Goal: Task Accomplishment & Management: Use online tool/utility

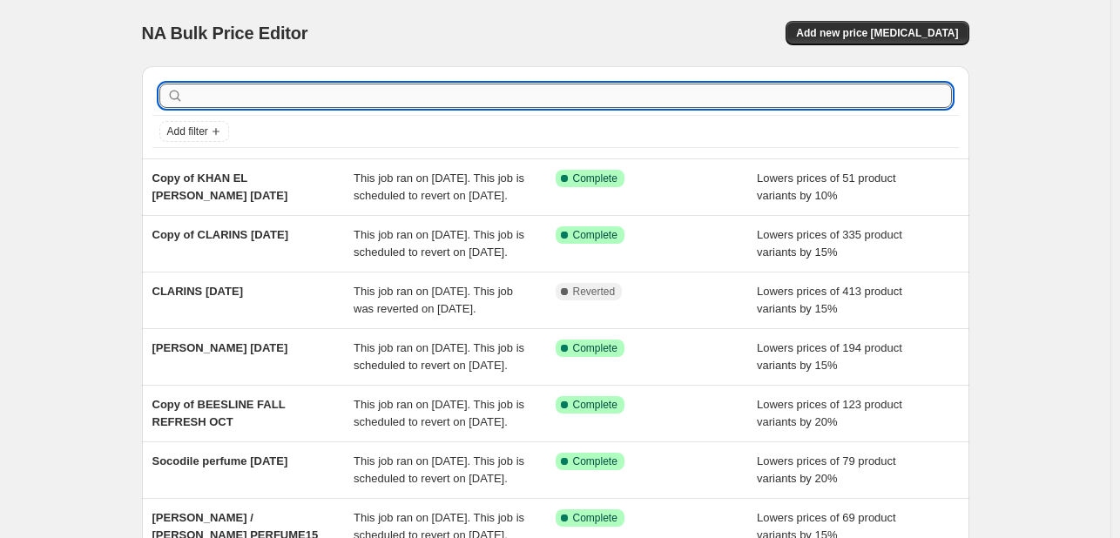
click at [417, 86] on input "text" at bounding box center [569, 96] width 765 height 24
type input "SANEX"
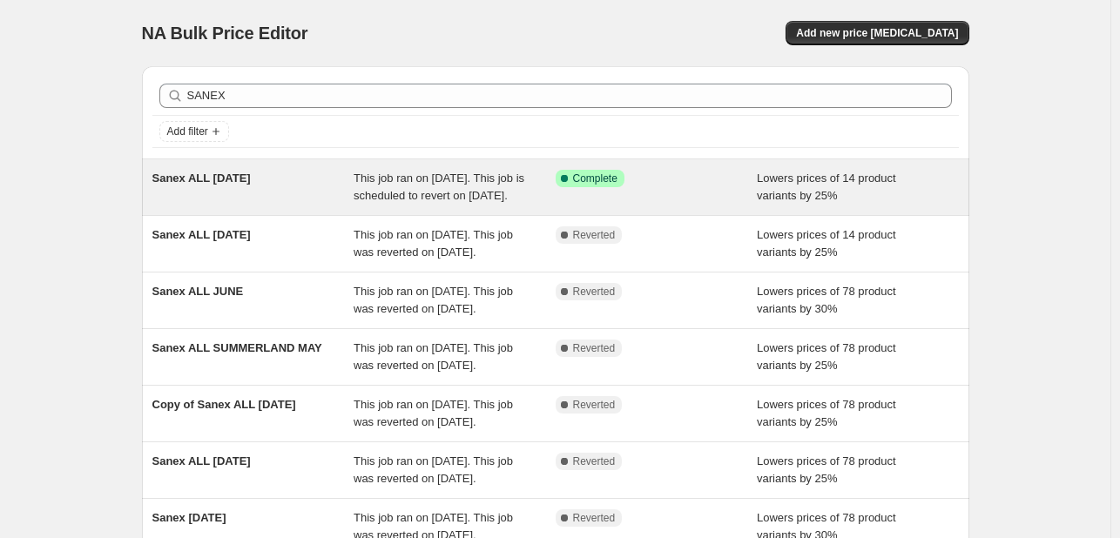
click at [345, 205] on div "Sanex ALL [DATE]" at bounding box center [253, 187] width 202 height 35
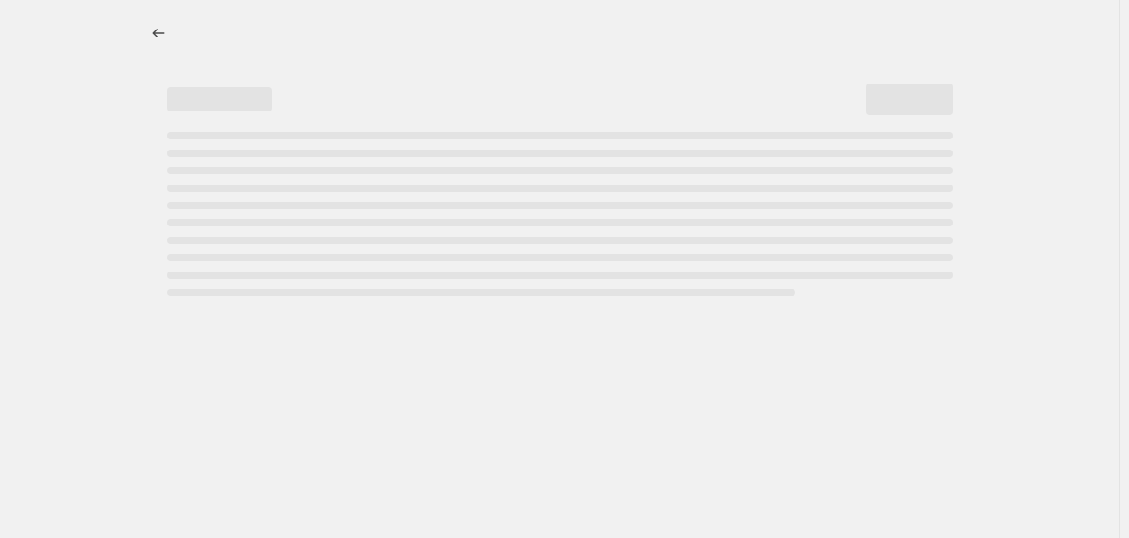
select select "percentage"
select select "tag"
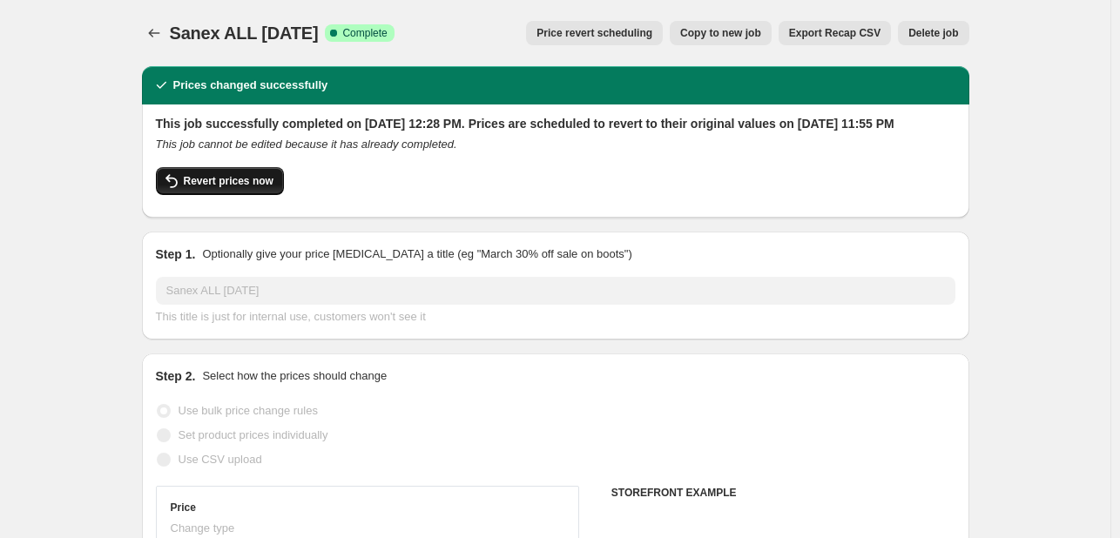
click at [266, 188] on span "Revert prices now" at bounding box center [229, 181] width 90 height 14
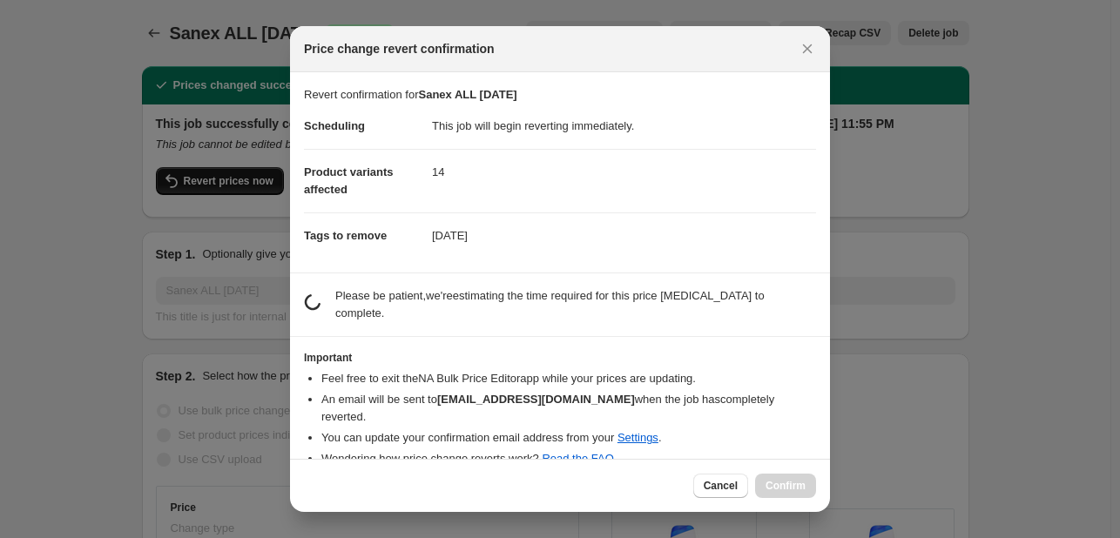
checkbox input "false"
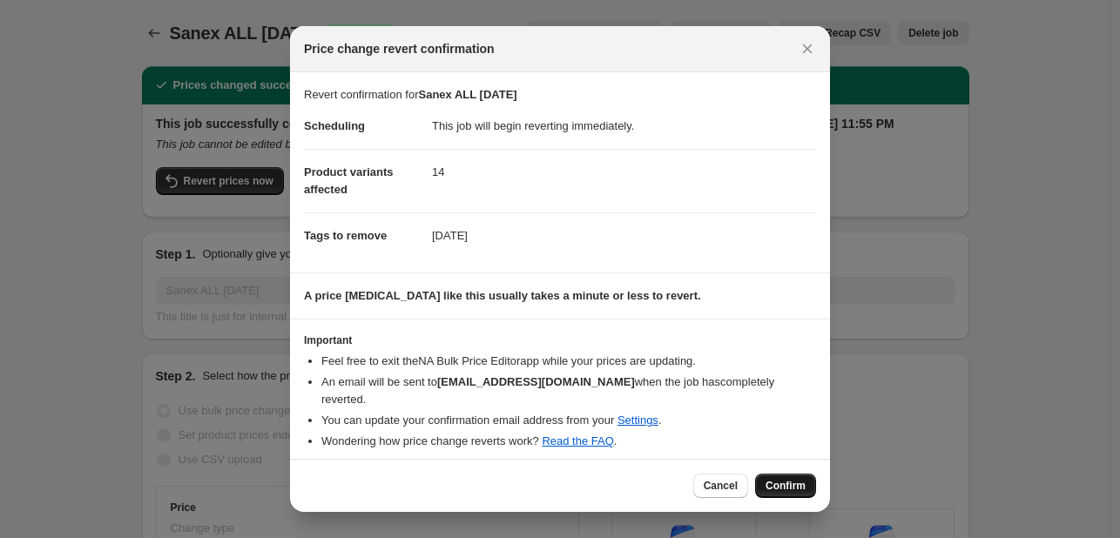
click at [794, 479] on span "Confirm" at bounding box center [785, 486] width 40 height 14
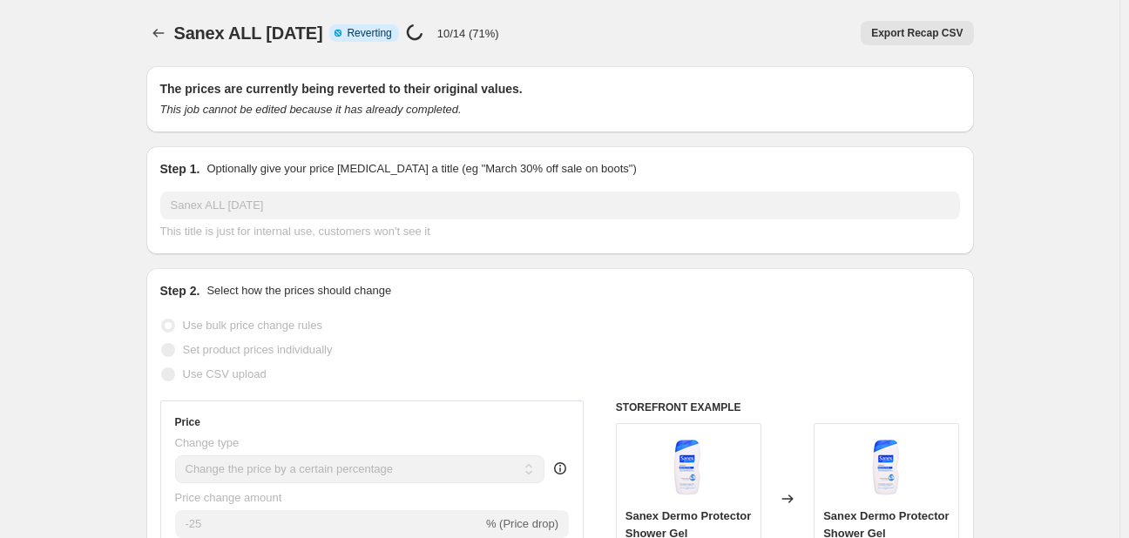
select select "percentage"
select select "tag"
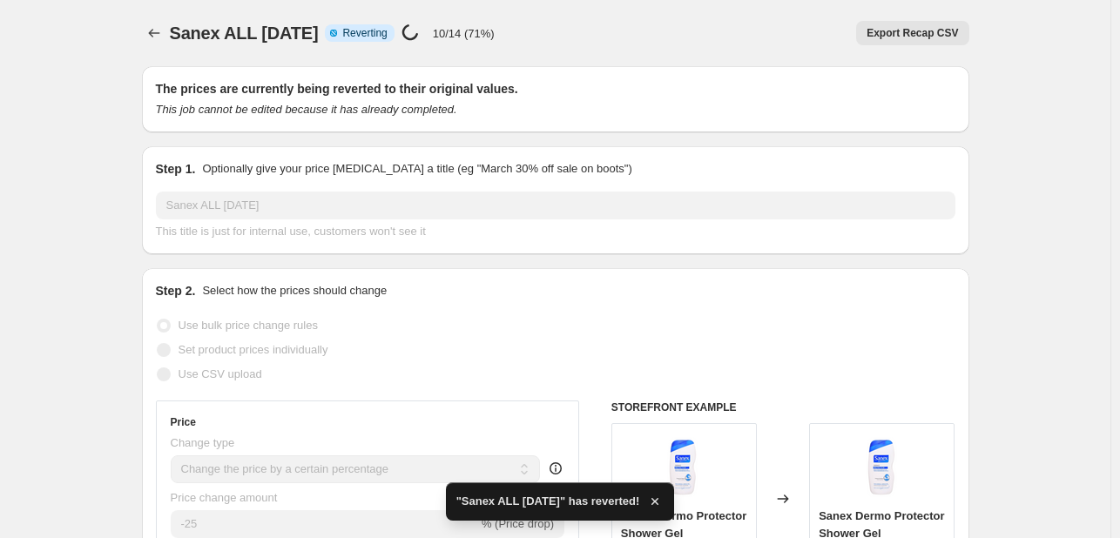
checkbox input "true"
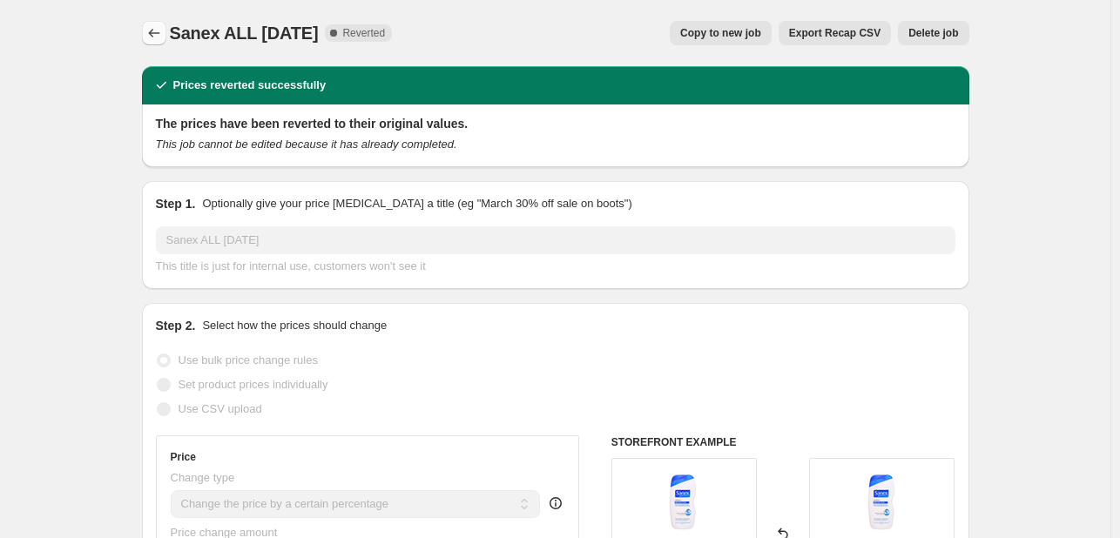
click at [156, 42] on button "Price change jobs" at bounding box center [154, 33] width 24 height 24
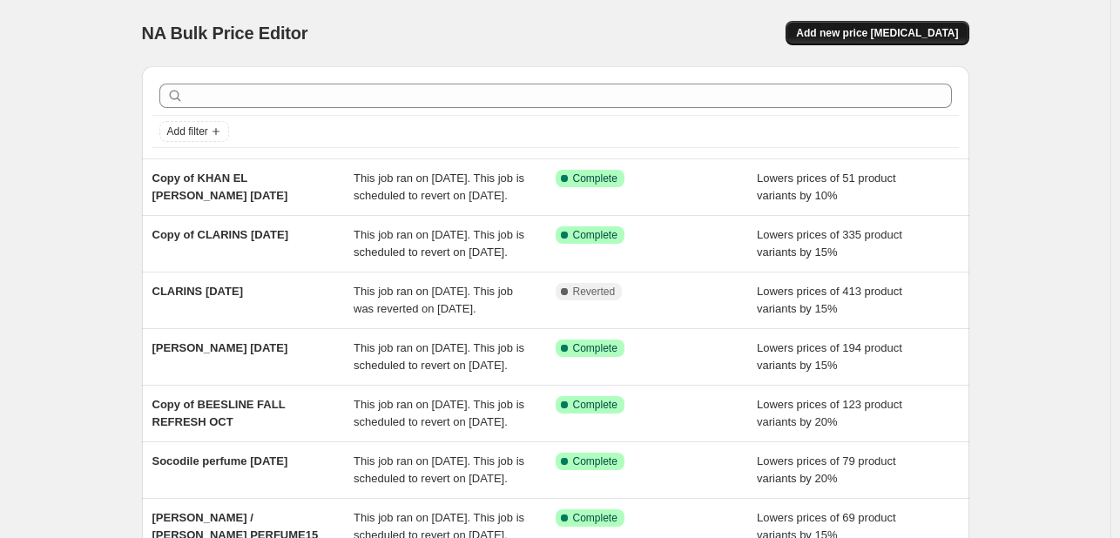
click at [891, 32] on span "Add new price [MEDICAL_DATA]" at bounding box center [877, 33] width 162 height 14
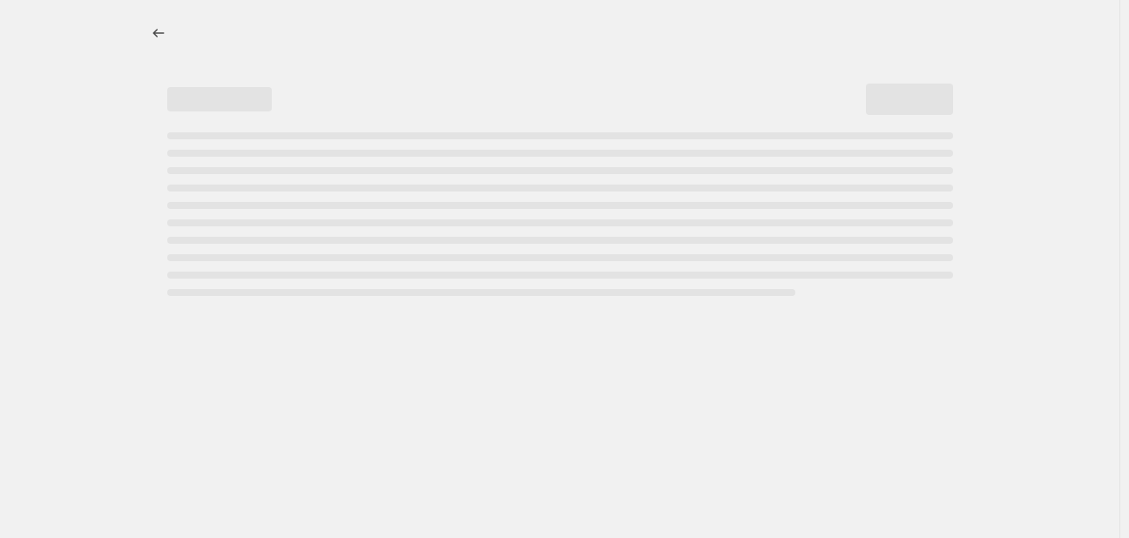
select select "percentage"
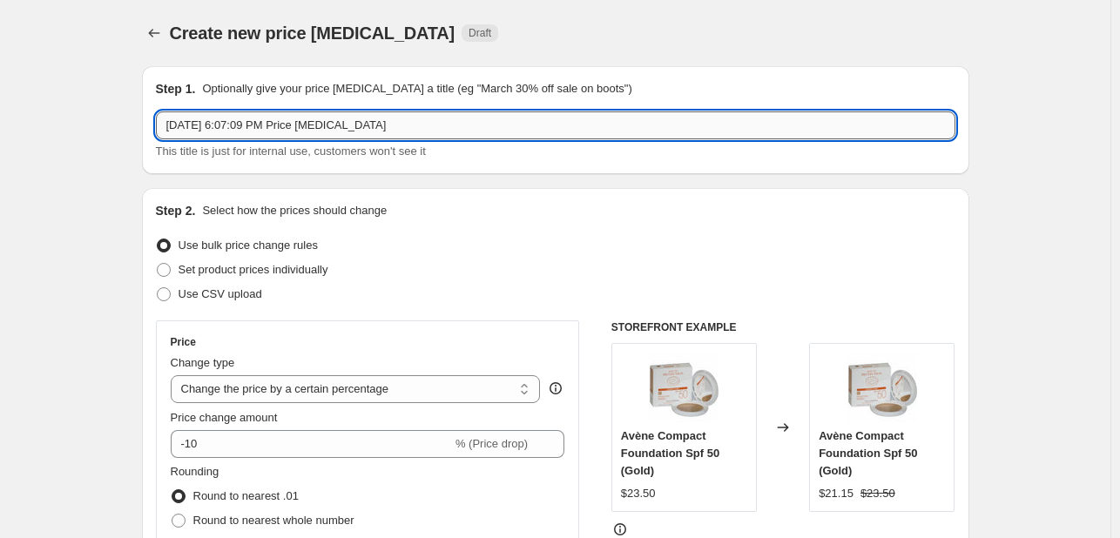
click at [300, 131] on input "[DATE] 6:07:09 PM Price [MEDICAL_DATA]" at bounding box center [555, 125] width 799 height 28
type input "SIGNAL [DATE]"
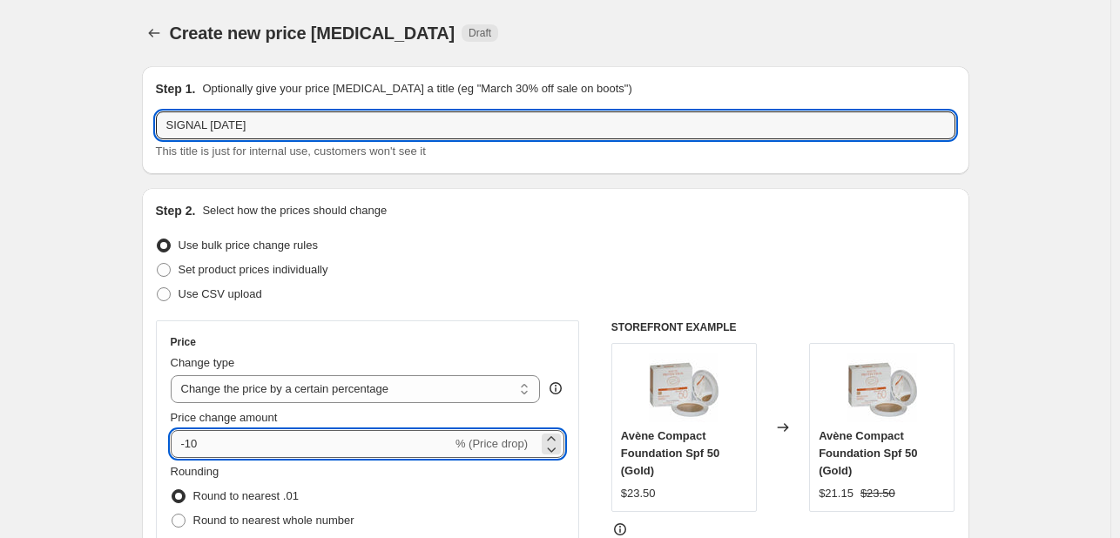
click at [248, 446] on input "-10" at bounding box center [311, 444] width 281 height 28
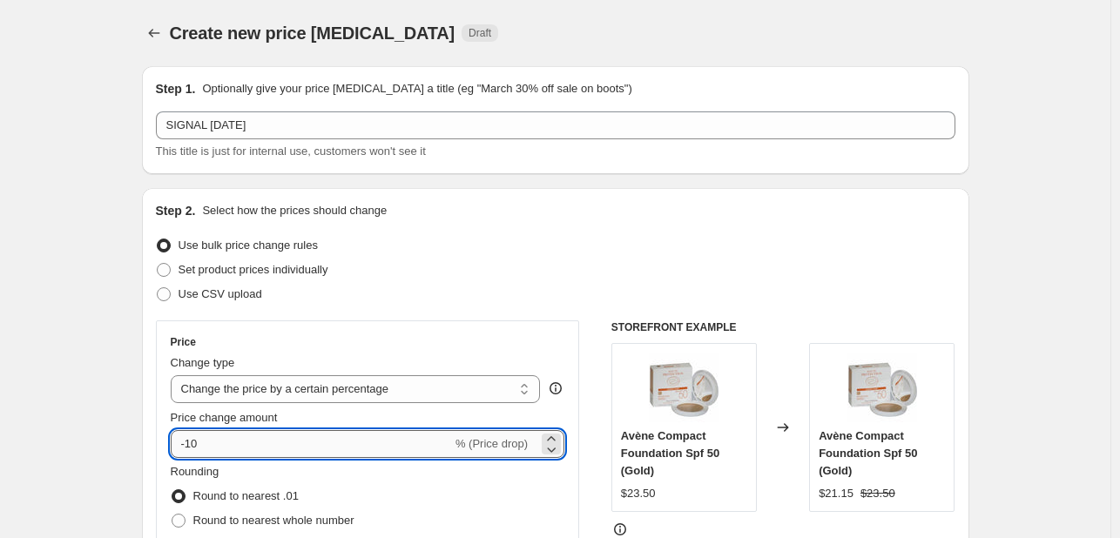
type input "-1"
type input "-20"
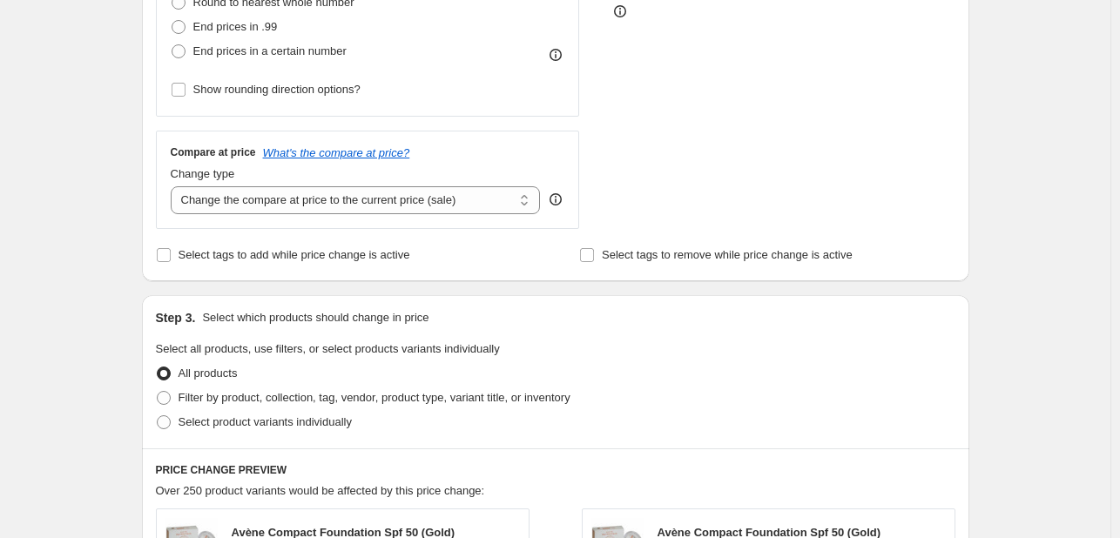
scroll to position [610, 0]
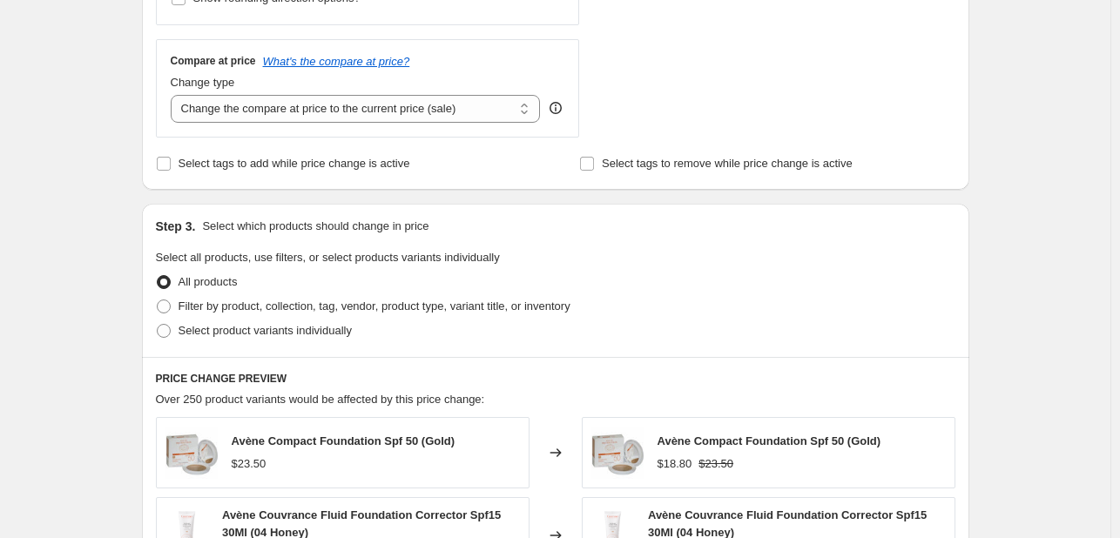
click at [255, 158] on span "Select tags to add while price change is active" at bounding box center [295, 163] width 232 height 13
click at [171, 158] on input "Select tags to add while price change is active" at bounding box center [164, 164] width 14 height 14
checkbox input "true"
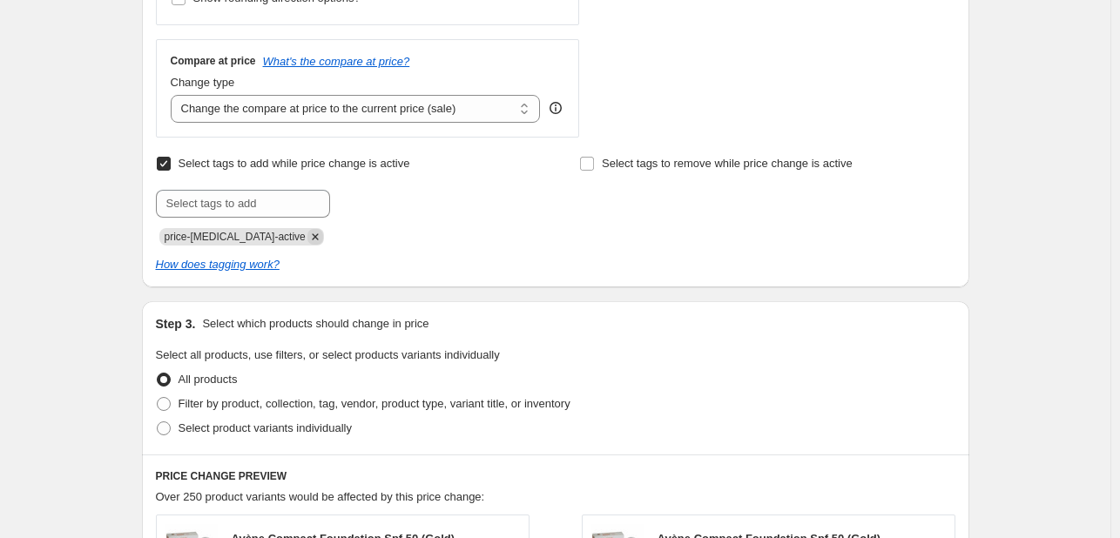
click at [307, 237] on icon "Remove price-change-job-active" at bounding box center [315, 237] width 16 height 16
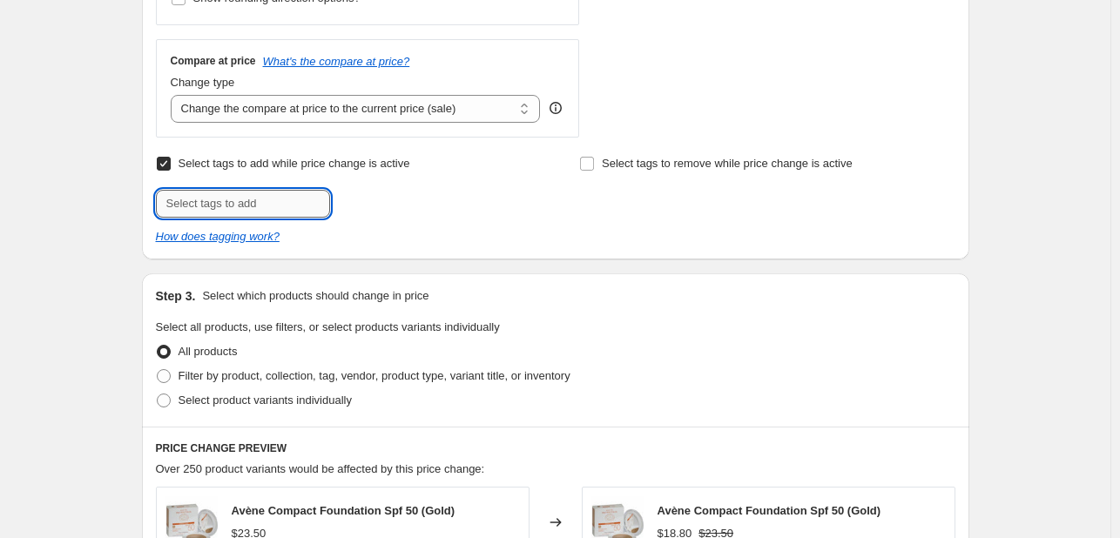
click at [294, 197] on input "text" at bounding box center [243, 204] width 174 height 28
type input "[DATE]"
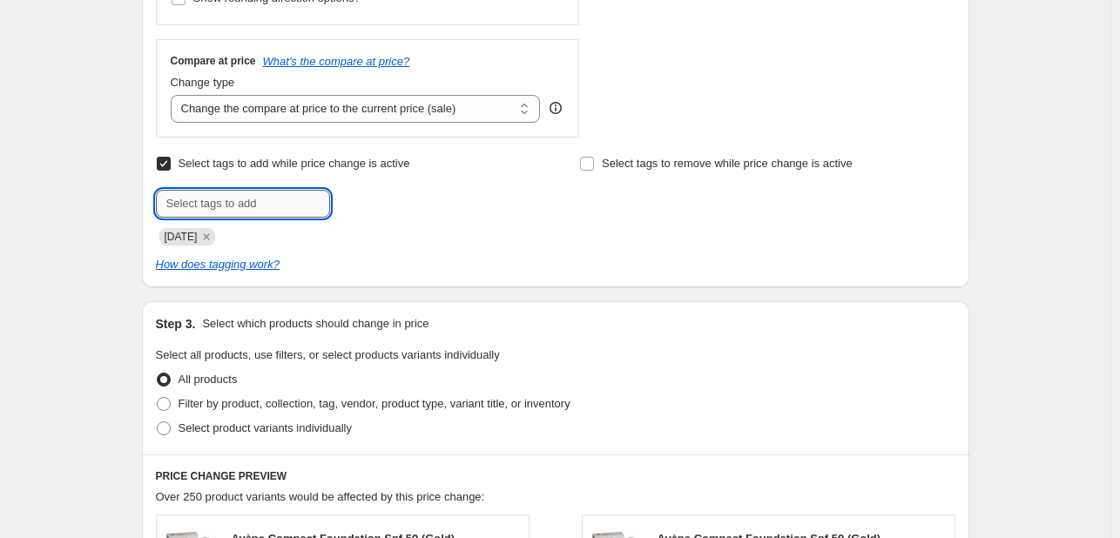
scroll to position [871, 0]
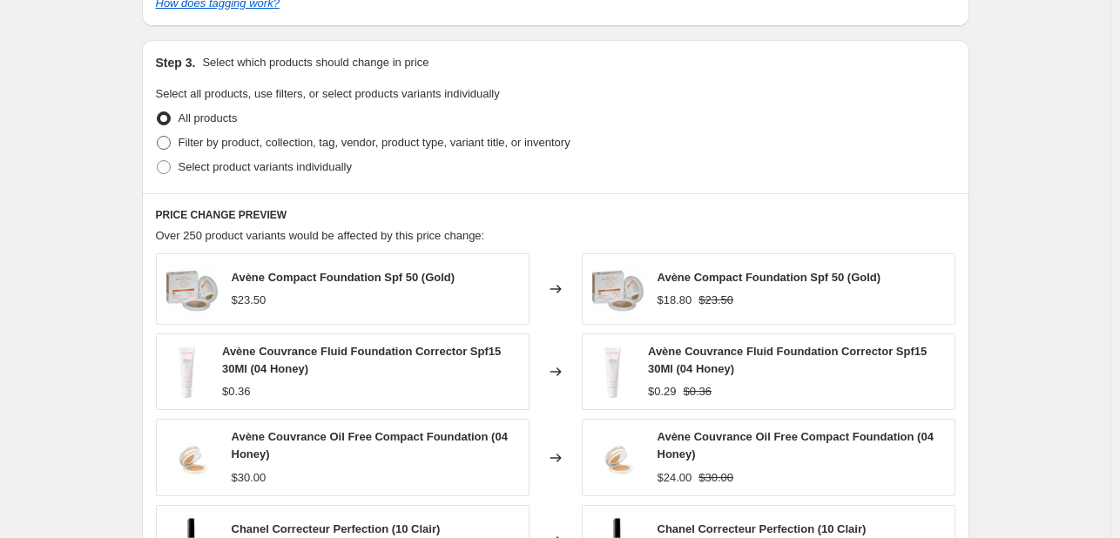
click at [427, 138] on span "Filter by product, collection, tag, vendor, product type, variant title, or inv…" at bounding box center [375, 142] width 392 height 13
click at [158, 137] on input "Filter by product, collection, tag, vendor, product type, variant title, or inv…" at bounding box center [157, 136] width 1 height 1
radio input "true"
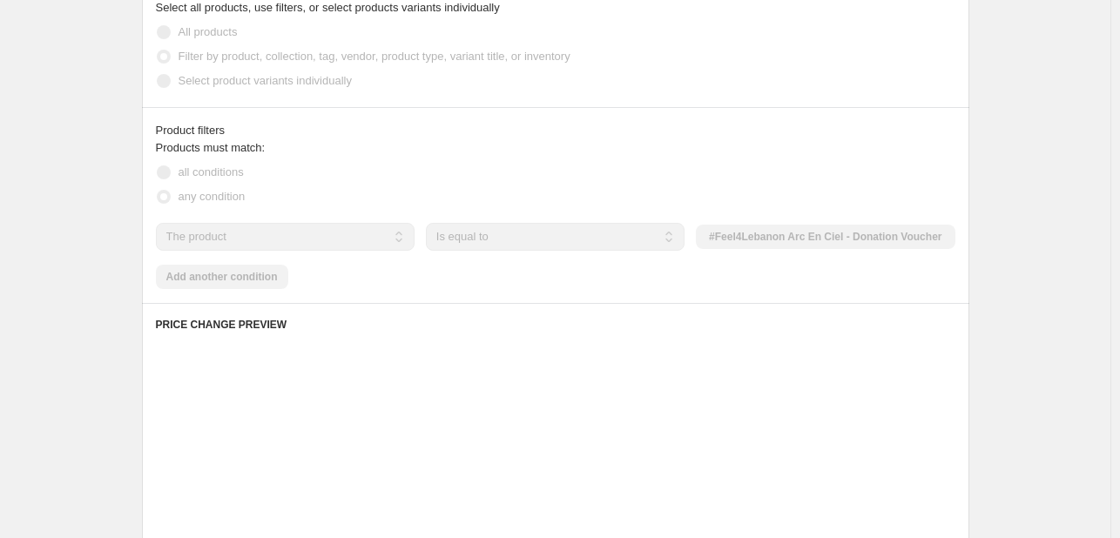
scroll to position [958, 0]
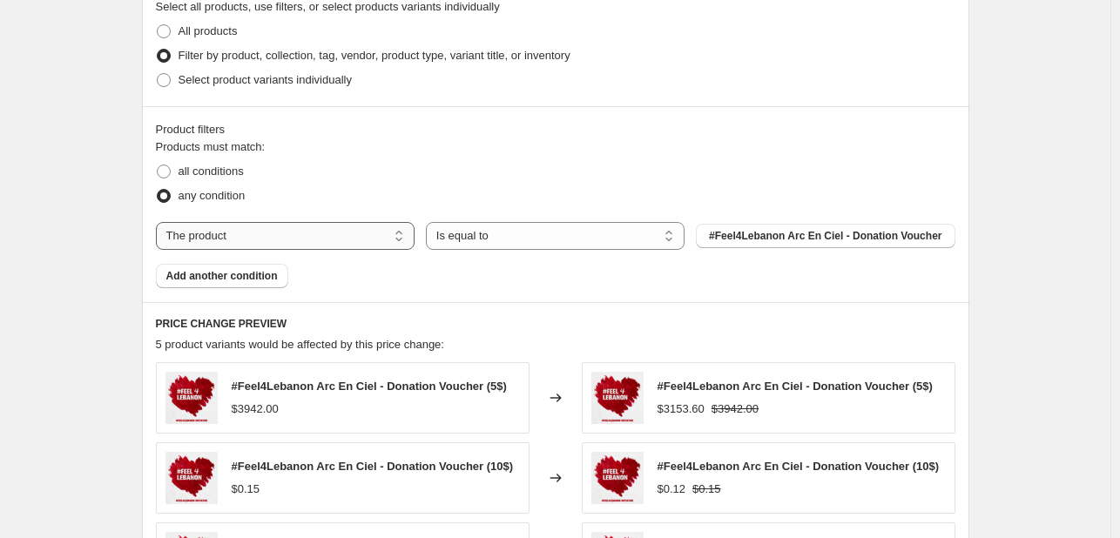
click at [334, 233] on select "The product The product's collection The product's tag The product's vendor The…" at bounding box center [285, 236] width 259 height 28
select select "tag"
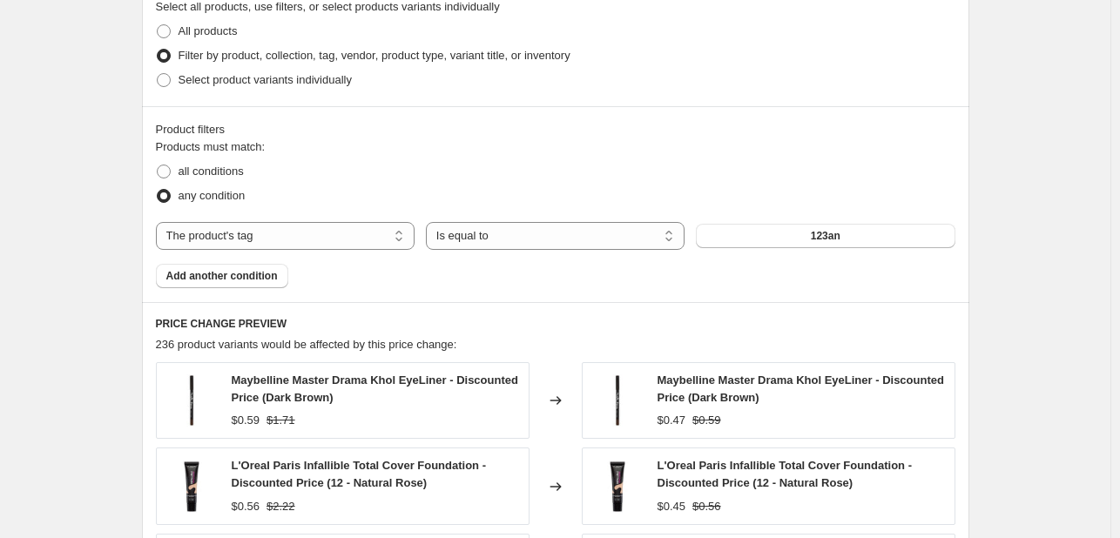
click at [777, 240] on button "123an" at bounding box center [825, 236] width 259 height 24
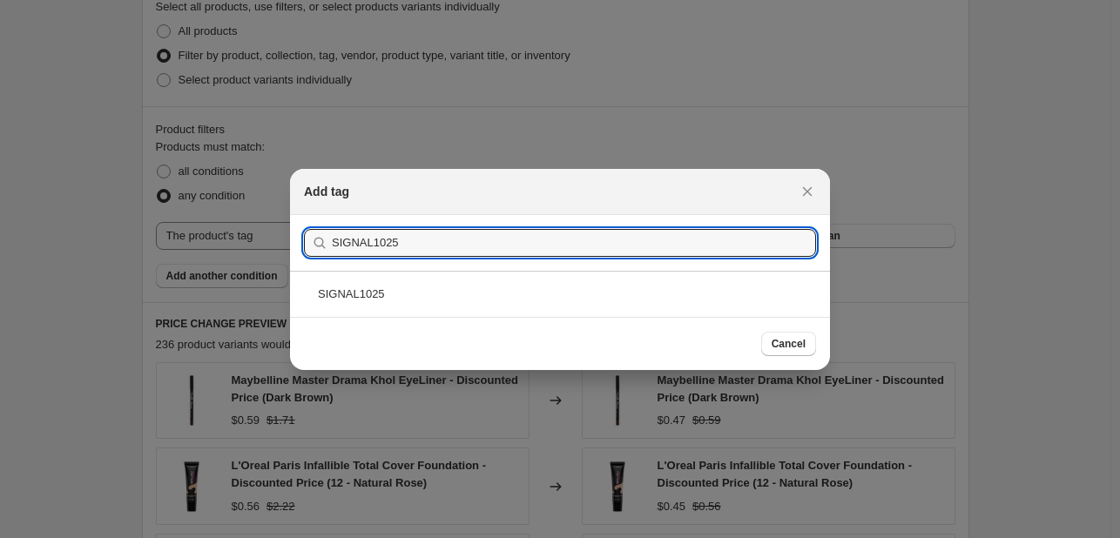
type input "SIGNAL1025"
click at [592, 293] on div "SIGNAL1025" at bounding box center [560, 294] width 540 height 46
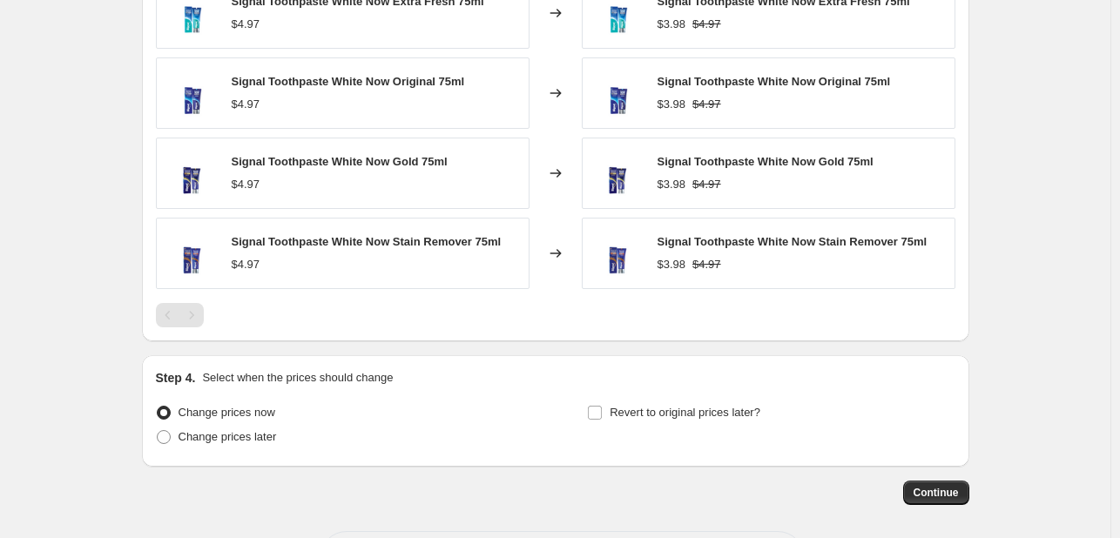
scroll to position [1414, 0]
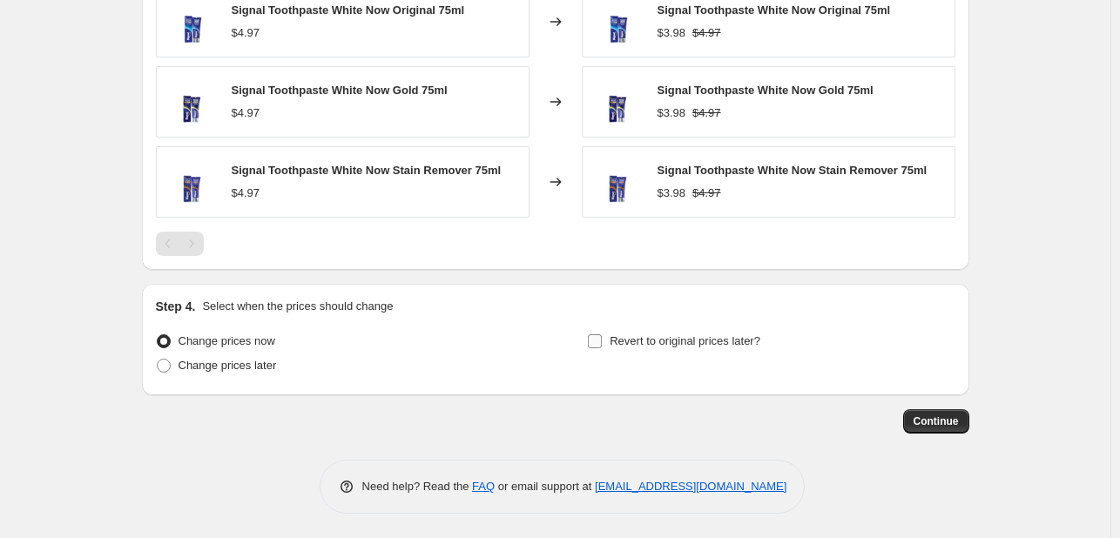
click at [637, 349] on label "Revert to original prices later?" at bounding box center [673, 341] width 173 height 24
click at [602, 348] on input "Revert to original prices later?" at bounding box center [595, 341] width 14 height 14
checkbox input "true"
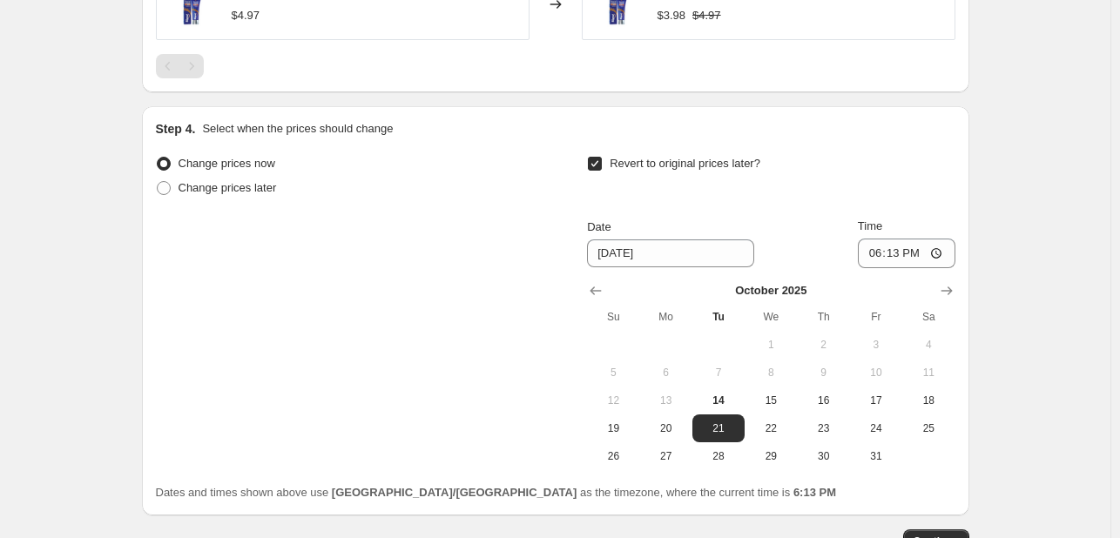
scroll to position [1713, 0]
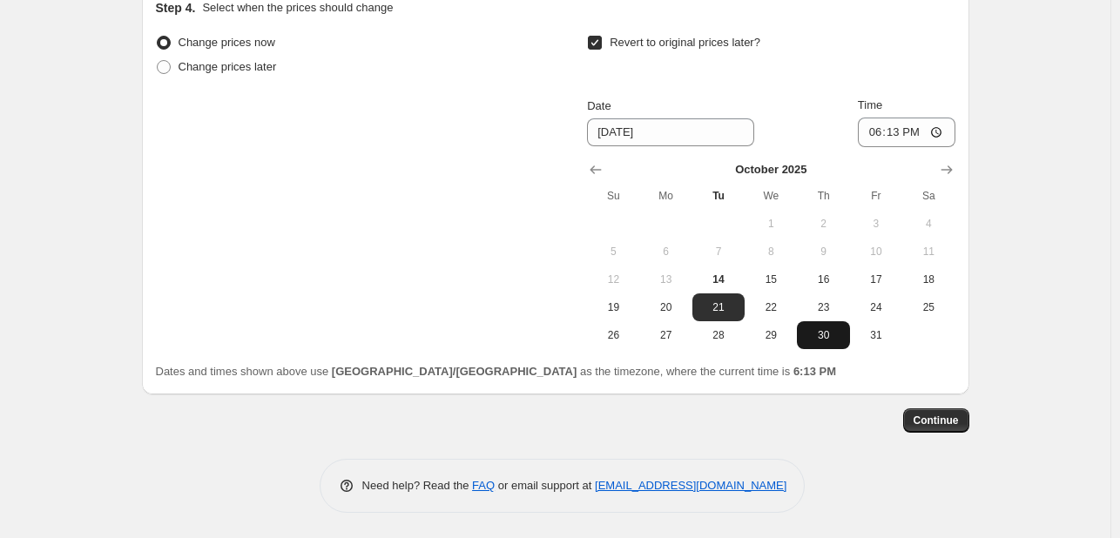
click at [849, 329] on button "30" at bounding box center [823, 335] width 52 height 28
click at [873, 333] on span "31" at bounding box center [876, 335] width 38 height 14
type input "[DATE]"
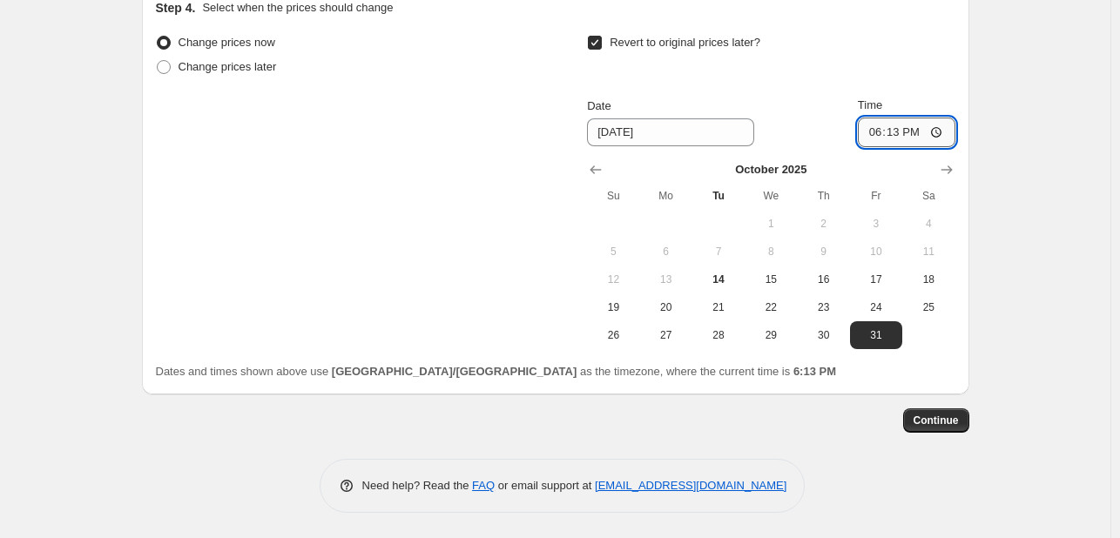
click at [873, 131] on input "18:13" at bounding box center [907, 133] width 98 height 30
type input "23:55"
click at [932, 415] on span "Continue" at bounding box center [935, 421] width 45 height 14
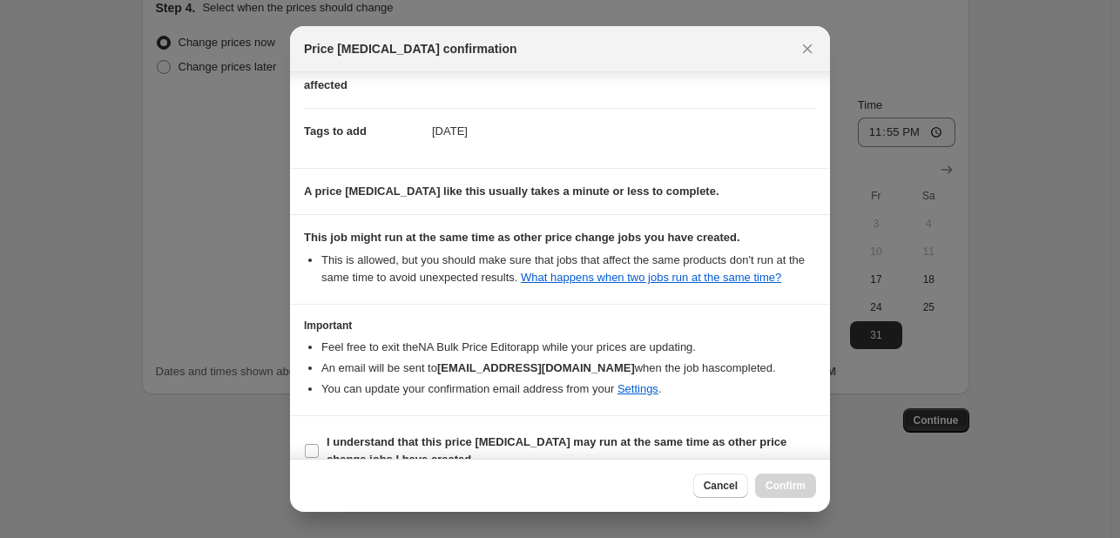
scroll to position [257, 0]
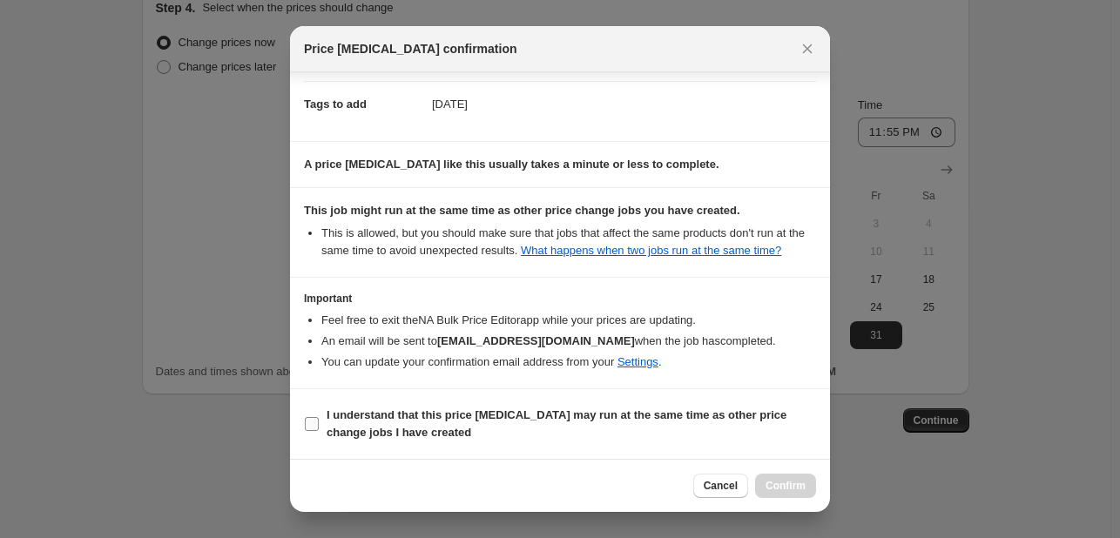
click at [754, 426] on span "I understand that this price [MEDICAL_DATA] may run at the same time as other p…" at bounding box center [571, 424] width 489 height 35
click at [319, 426] on input "I understand that this price [MEDICAL_DATA] may run at the same time as other p…" at bounding box center [312, 424] width 14 height 14
checkbox input "true"
click at [796, 489] on span "Confirm" at bounding box center [785, 486] width 40 height 14
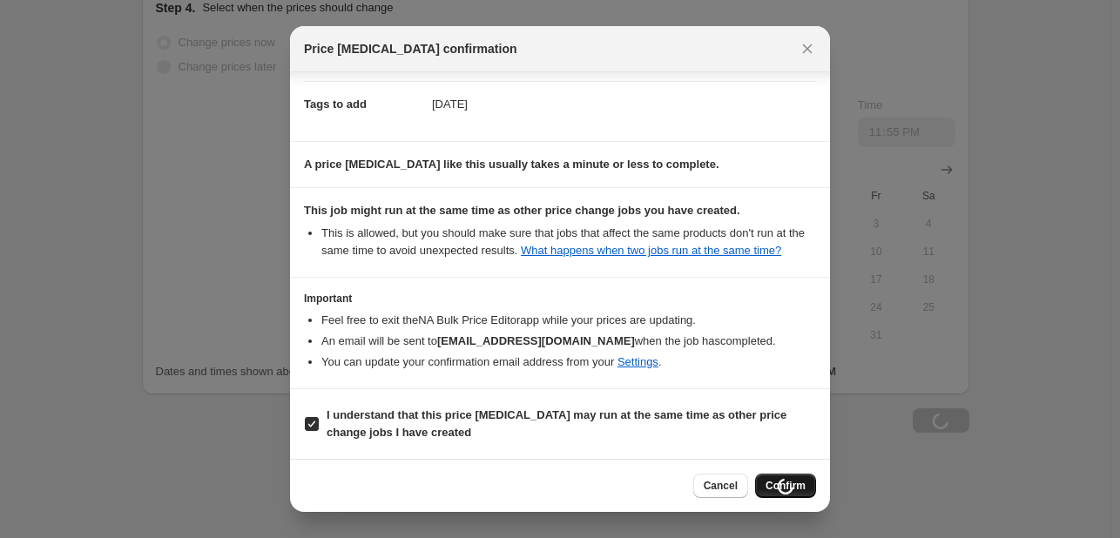
scroll to position [1713, 0]
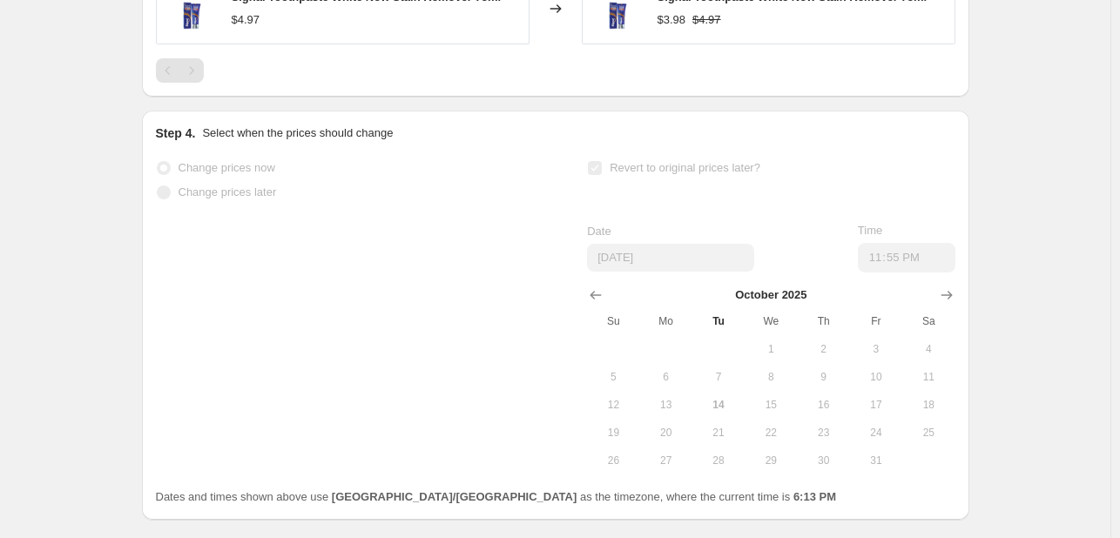
select select "percentage"
select select "tag"
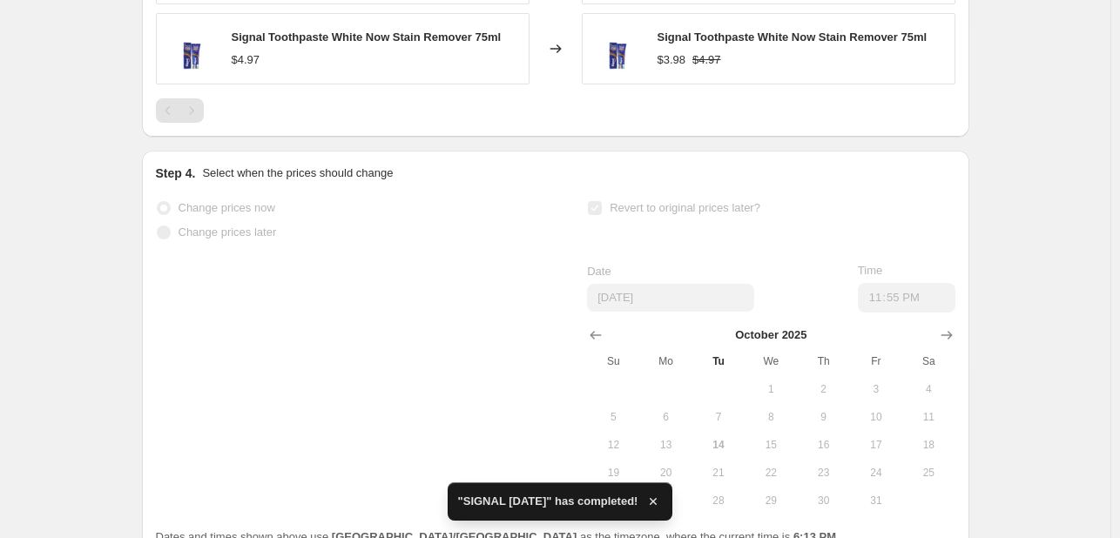
scroll to position [0, 0]
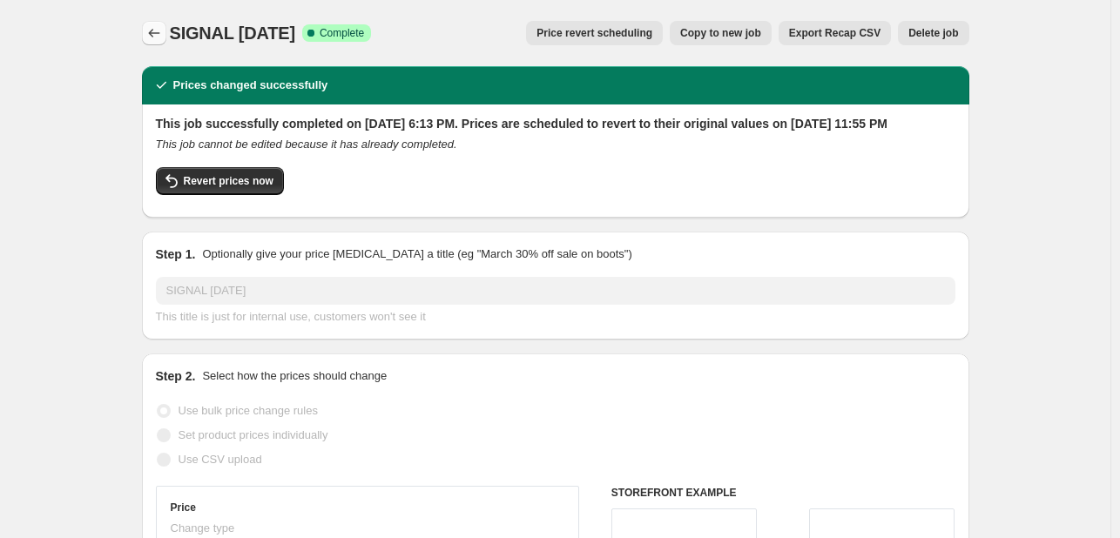
click at [163, 24] on button "Price change jobs" at bounding box center [154, 33] width 24 height 24
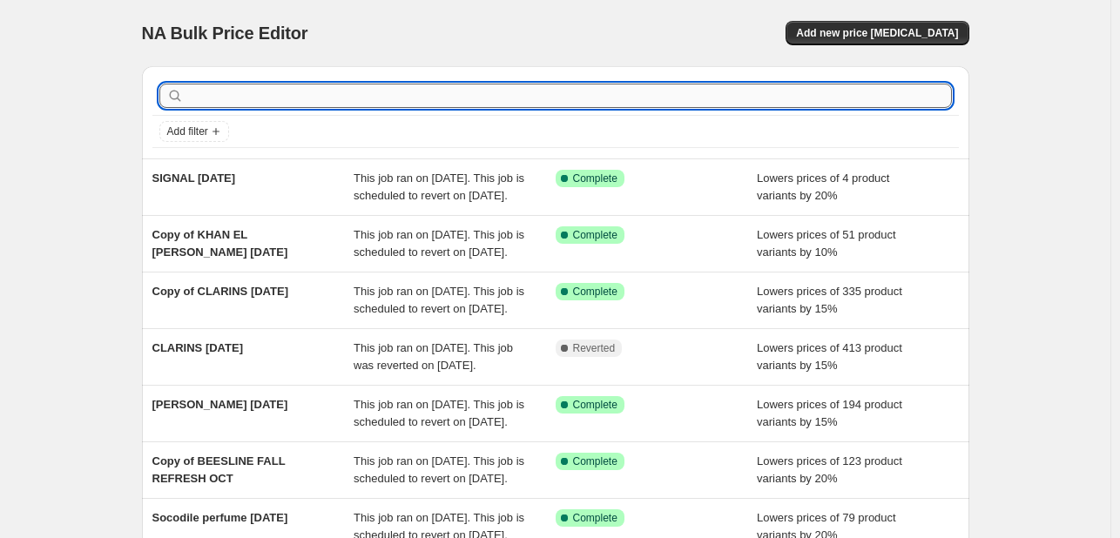
click at [257, 95] on input "text" at bounding box center [569, 96] width 765 height 24
type input "SUNSILK"
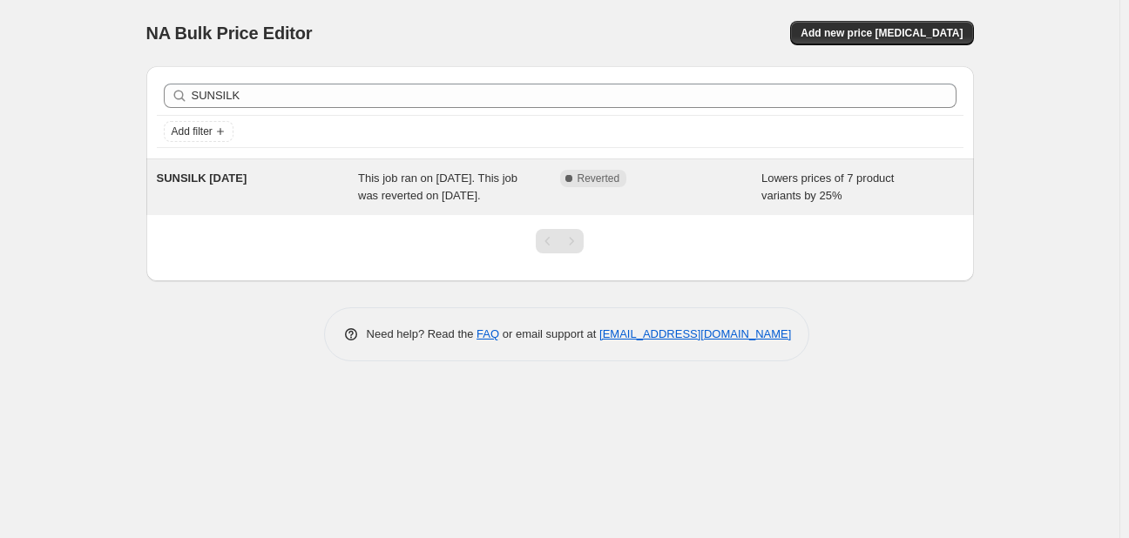
click at [674, 193] on div "Complete Reverted" at bounding box center [661, 187] width 202 height 35
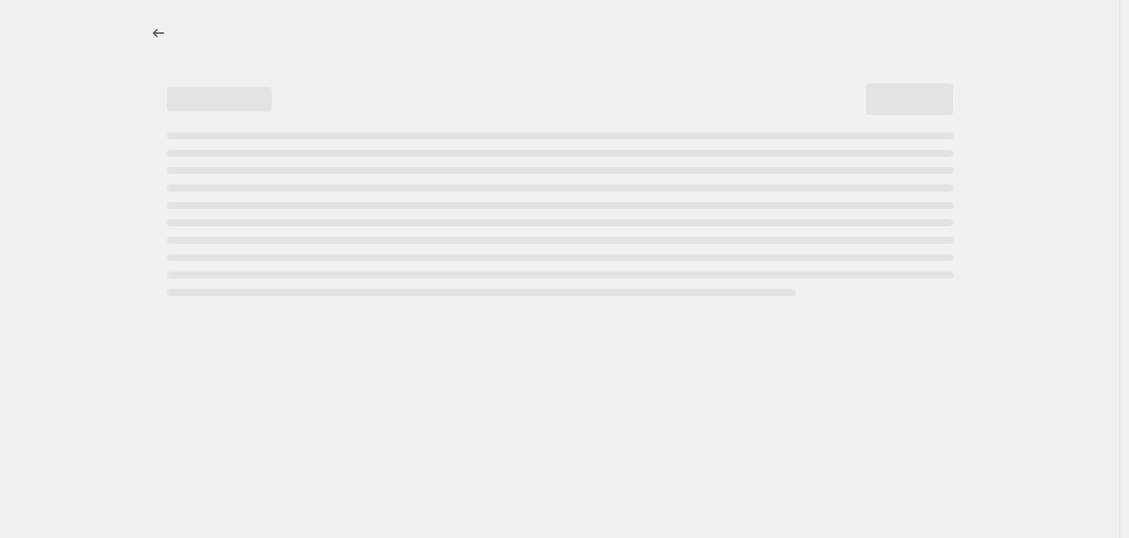
select select "percentage"
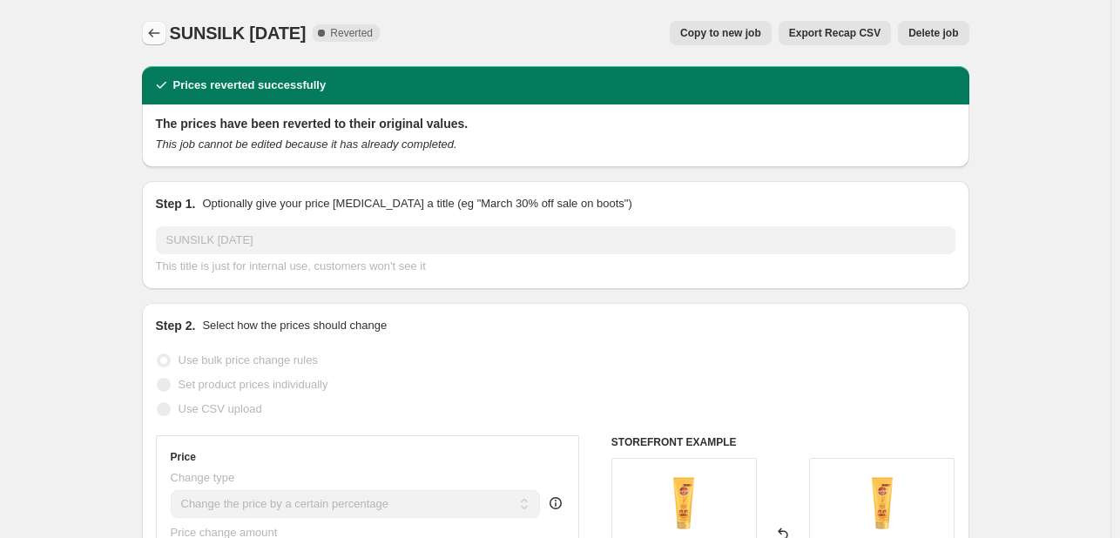
click at [159, 38] on icon "Price change jobs" at bounding box center [153, 32] width 17 height 17
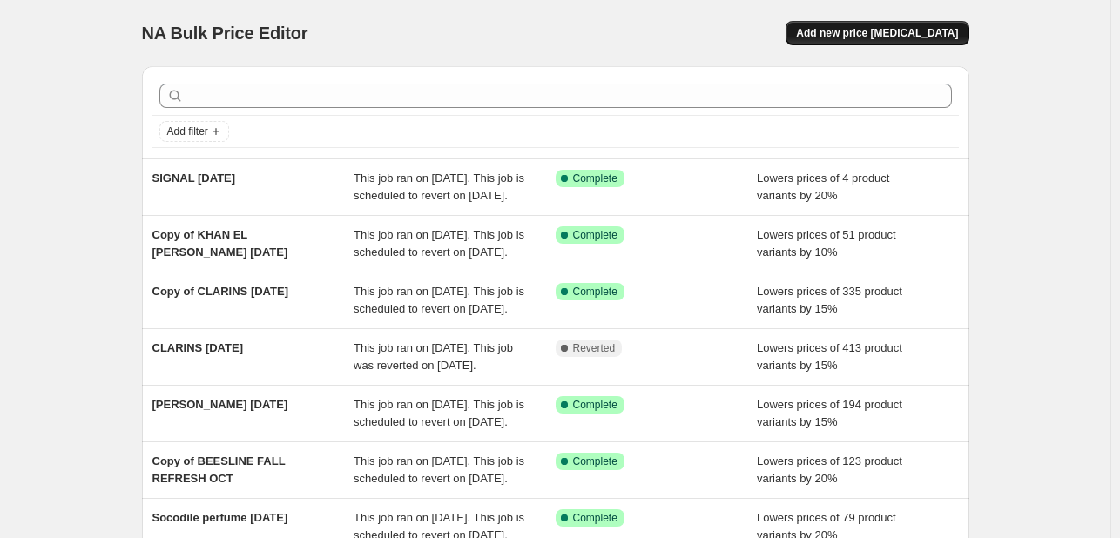
click at [881, 39] on span "Add new price [MEDICAL_DATA]" at bounding box center [877, 33] width 162 height 14
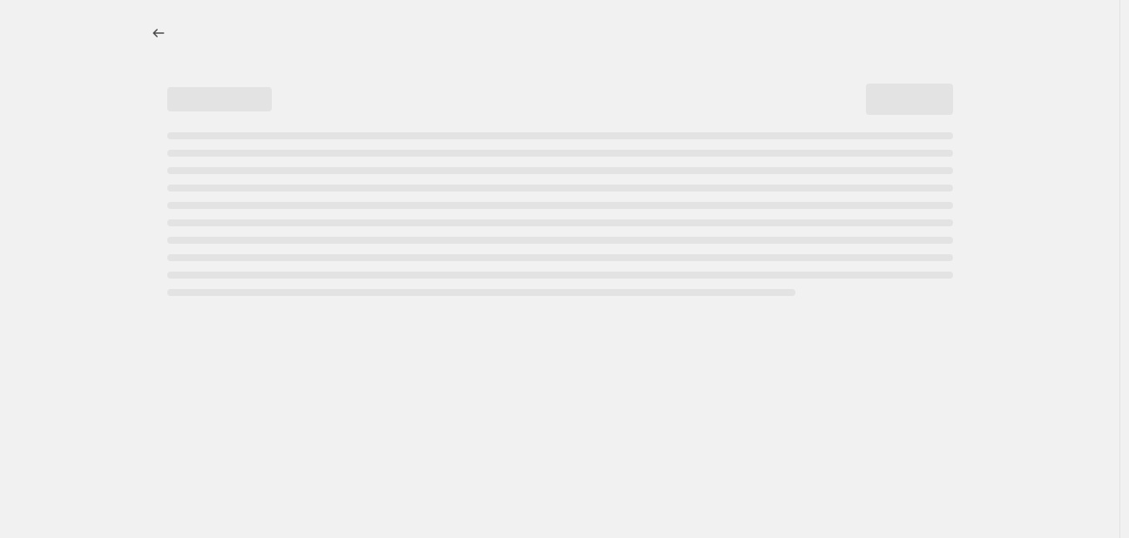
select select "percentage"
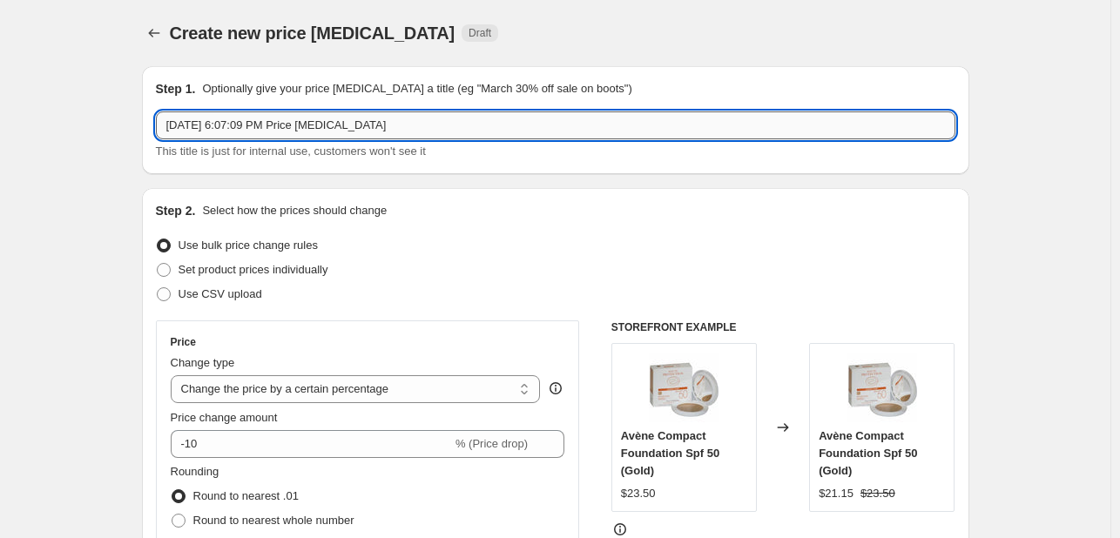
click at [303, 133] on input "[DATE] 6:07:09 PM Price [MEDICAL_DATA]" at bounding box center [555, 125] width 799 height 28
paste input "Sunsilk 350ml – 15%"
type input "Sunsilk 350ml – 15% [DATE]"
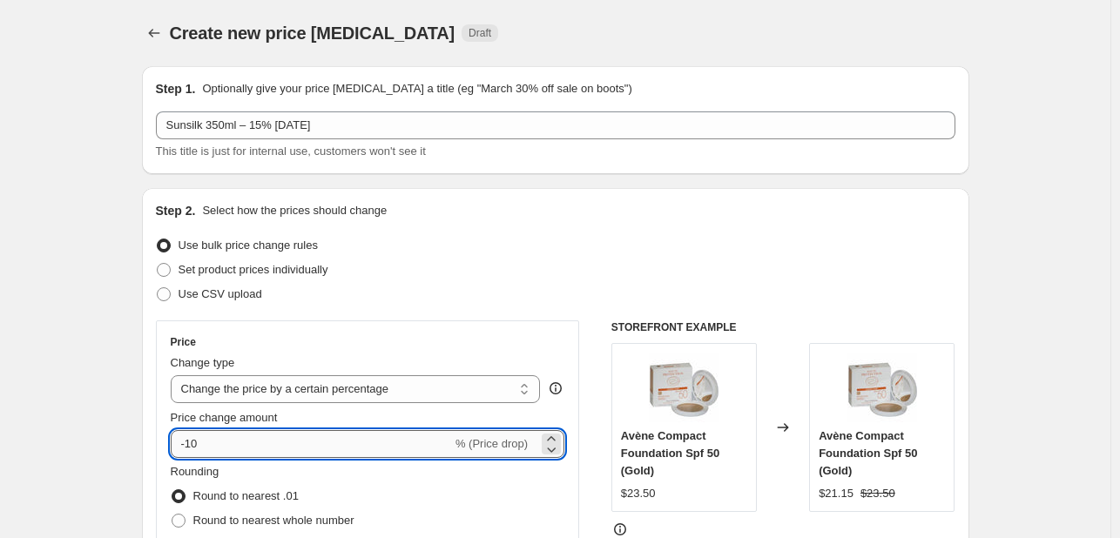
click at [213, 455] on input "-10" at bounding box center [311, 444] width 281 height 28
type input "-15"
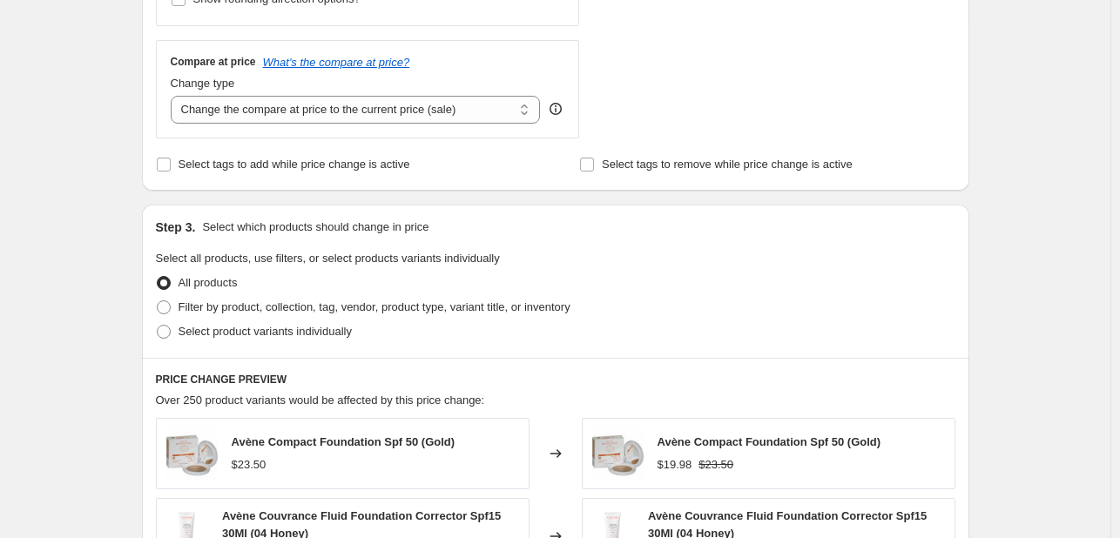
scroll to position [610, 0]
click at [264, 327] on span "Select product variants individually" at bounding box center [265, 330] width 173 height 13
click at [158, 325] on input "Select product variants individually" at bounding box center [157, 324] width 1 height 1
radio input "true"
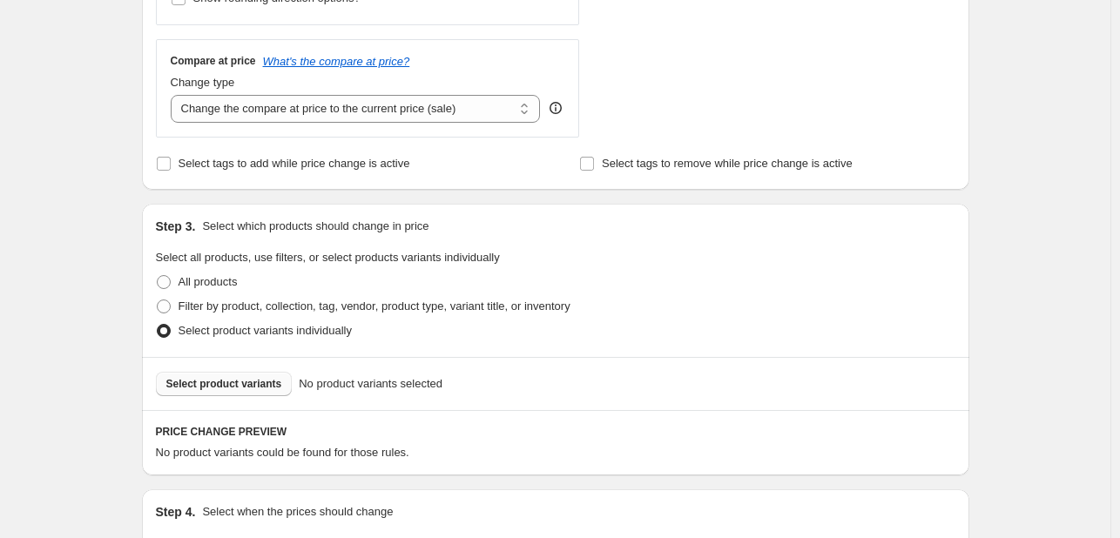
click at [253, 383] on span "Select product variants" at bounding box center [224, 384] width 116 height 14
click at [273, 311] on span "Filter by product, collection, tag, vendor, product type, variant title, or inv…" at bounding box center [375, 306] width 392 height 13
click at [158, 300] on input "Filter by product, collection, tag, vendor, product type, variant title, or inv…" at bounding box center [157, 300] width 1 height 1
radio input "true"
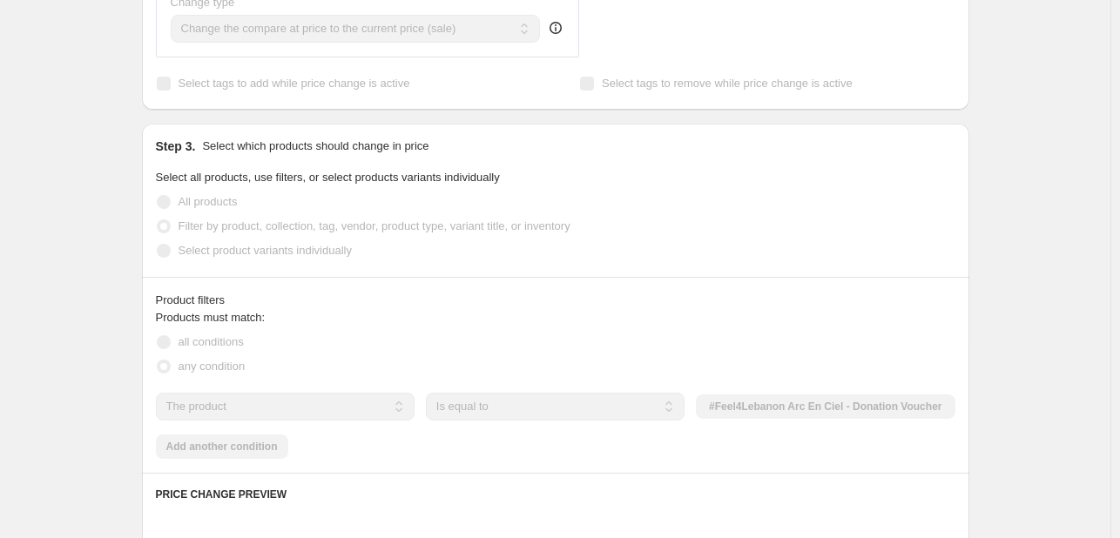
scroll to position [784, 0]
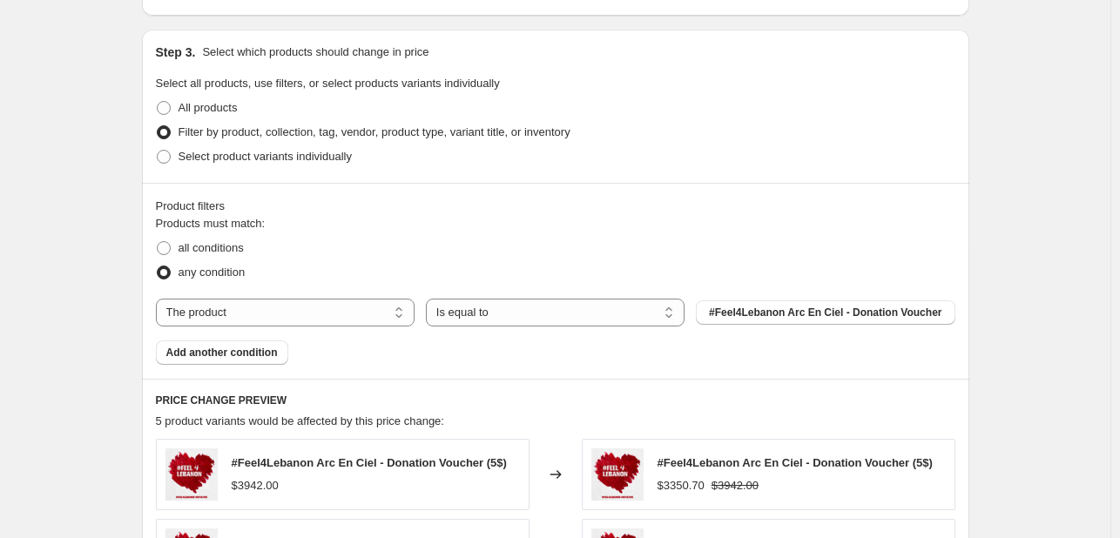
click at [310, 333] on div "Products must match: all conditions any condition The product The product's col…" at bounding box center [555, 290] width 799 height 150
click at [311, 324] on select "The product The product's collection The product's tag The product's vendor The…" at bounding box center [285, 313] width 259 height 28
select select "tag"
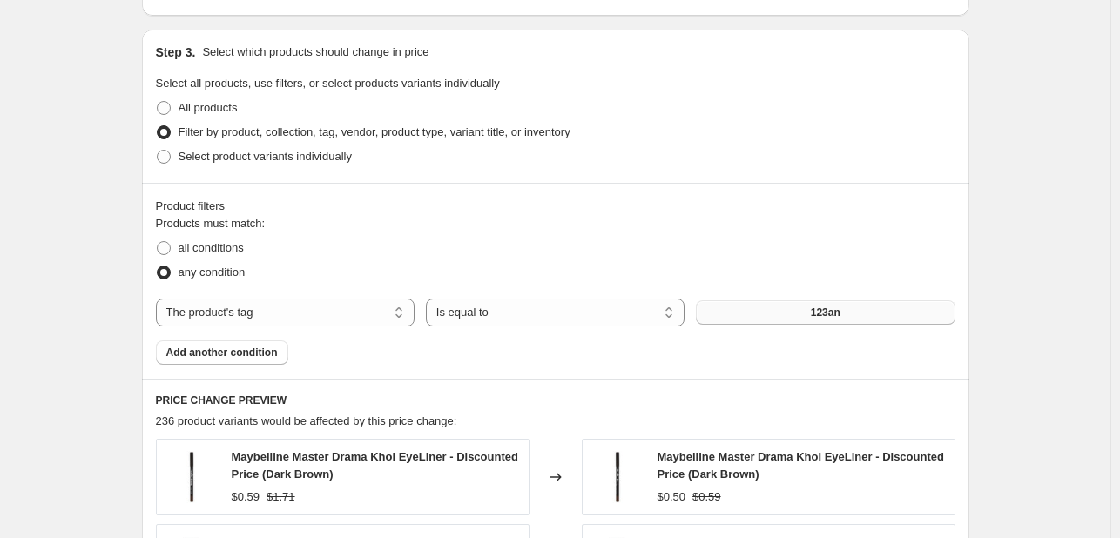
click at [767, 311] on button "123an" at bounding box center [825, 312] width 259 height 24
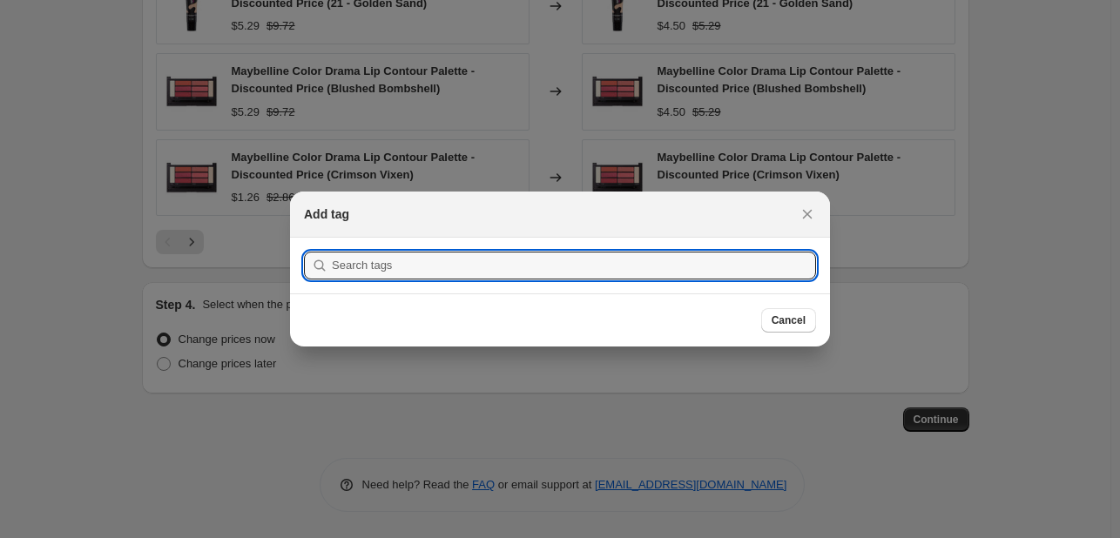
scroll to position [0, 0]
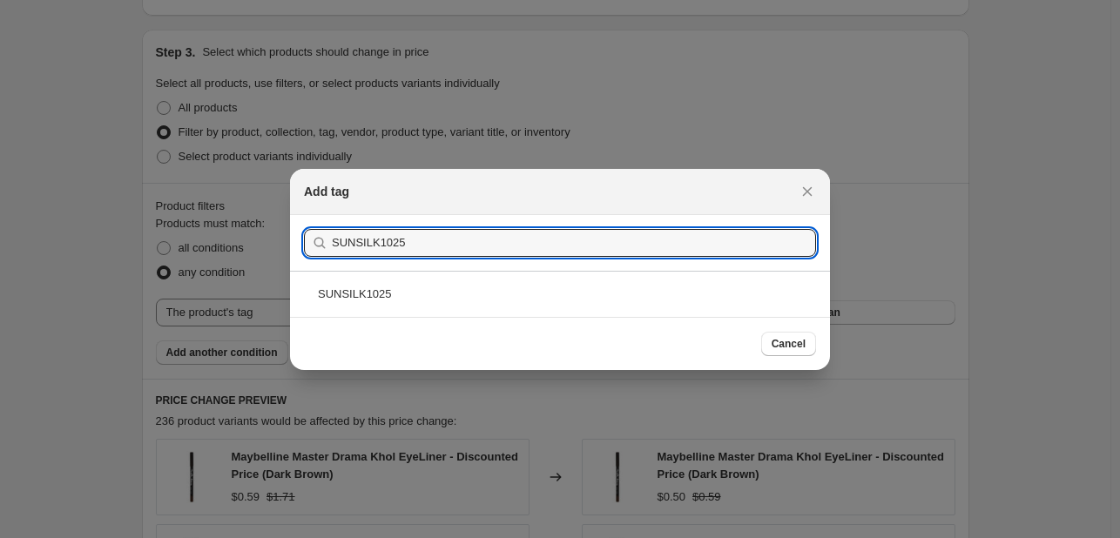
type input "SUNSILK1025"
click at [445, 286] on div "SUNSILK1025" at bounding box center [560, 294] width 540 height 46
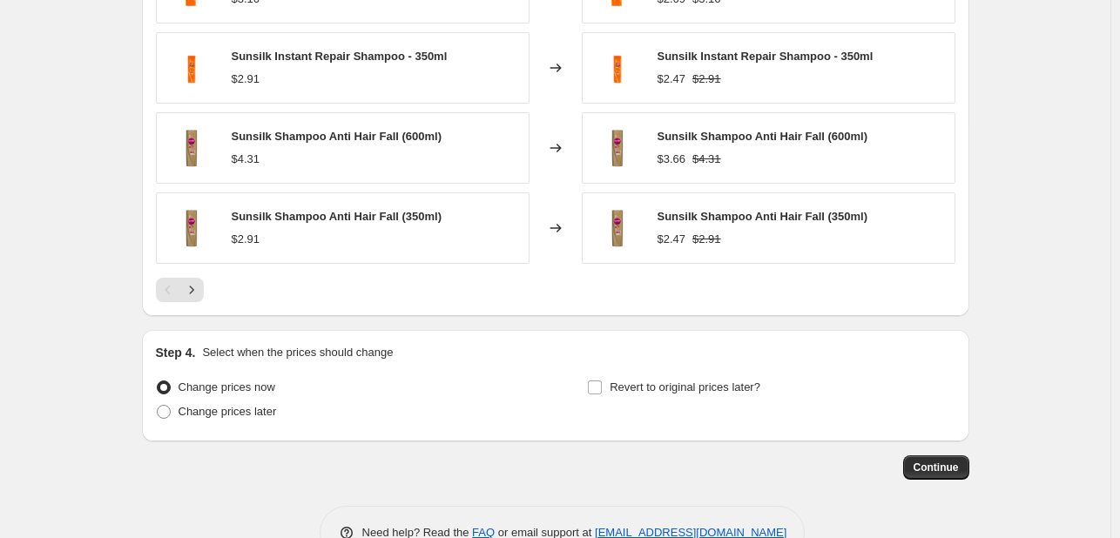
scroll to position [1393, 0]
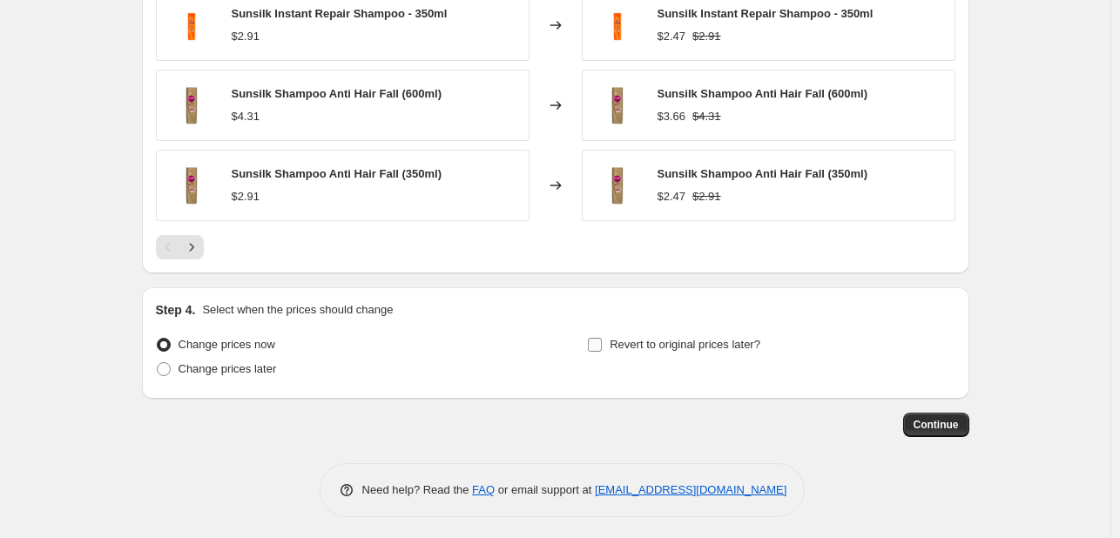
click at [726, 348] on span "Revert to original prices later?" at bounding box center [685, 344] width 151 height 13
click at [602, 348] on input "Revert to original prices later?" at bounding box center [595, 345] width 14 height 14
checkbox input "true"
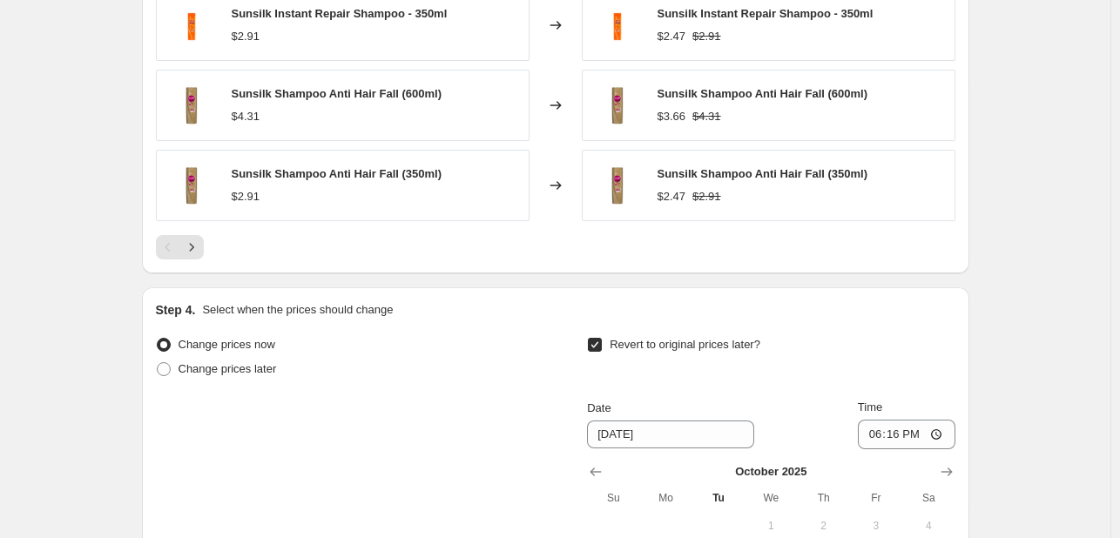
scroll to position [1695, 0]
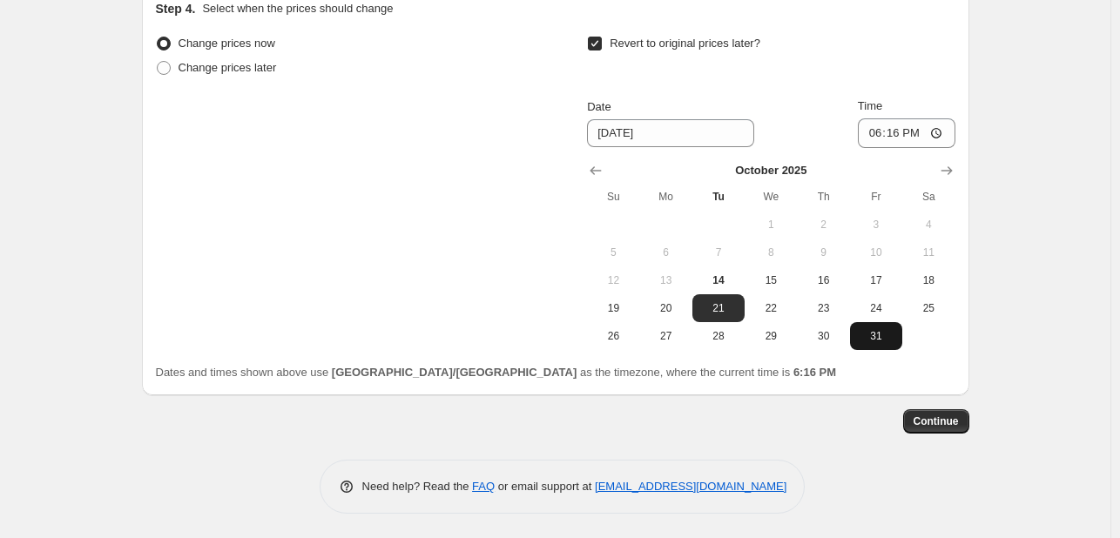
click at [867, 332] on span "31" at bounding box center [876, 336] width 38 height 14
type input "[DATE]"
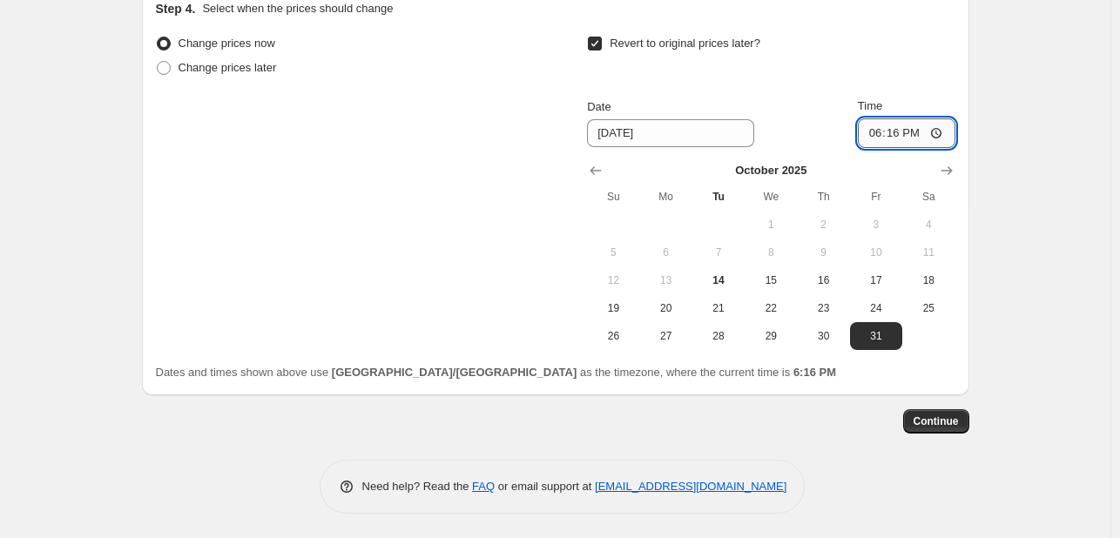
click at [880, 125] on input "18:16" at bounding box center [907, 133] width 98 height 30
type input "23:55"
click at [945, 414] on span "Continue" at bounding box center [935, 421] width 45 height 14
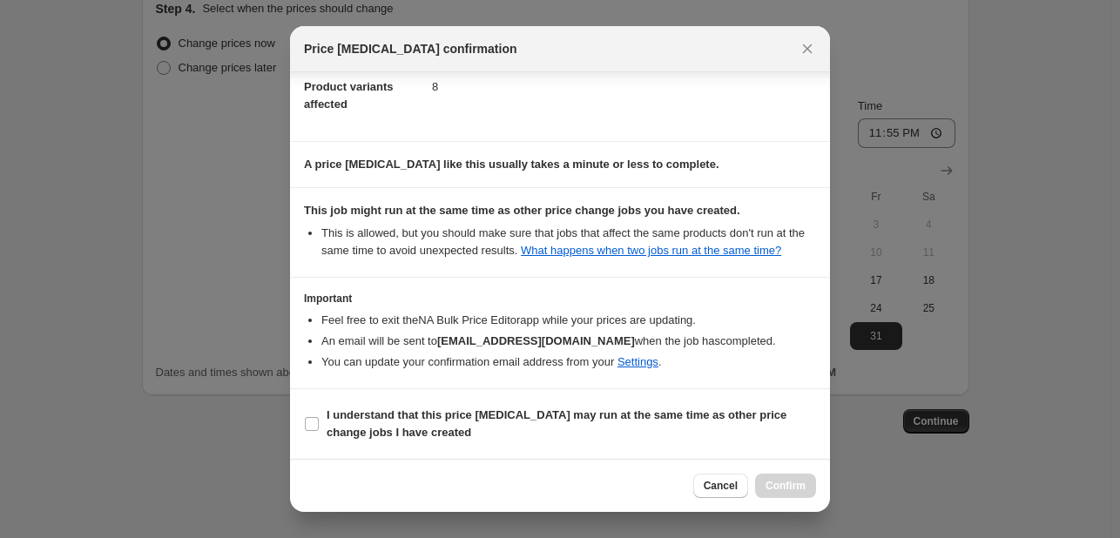
scroll to position [211, 0]
click at [693, 434] on span "I understand that this price [MEDICAL_DATA] may run at the same time as other p…" at bounding box center [571, 424] width 489 height 35
click at [319, 431] on input "I understand that this price [MEDICAL_DATA] may run at the same time as other p…" at bounding box center [312, 424] width 14 height 14
checkbox input "true"
click at [769, 486] on span "Confirm" at bounding box center [785, 486] width 40 height 14
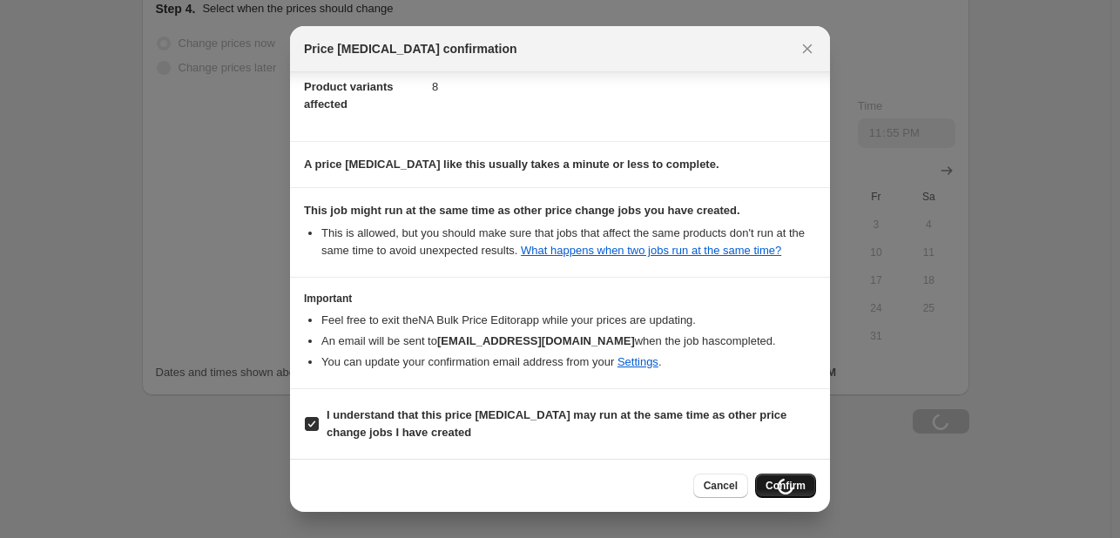
scroll to position [1695, 0]
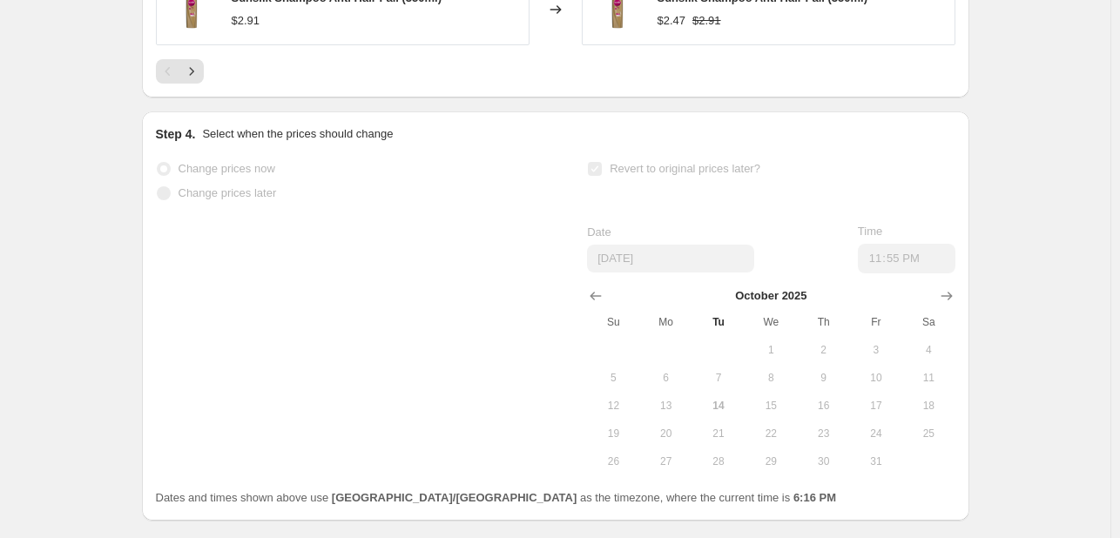
select select "percentage"
select select "tag"
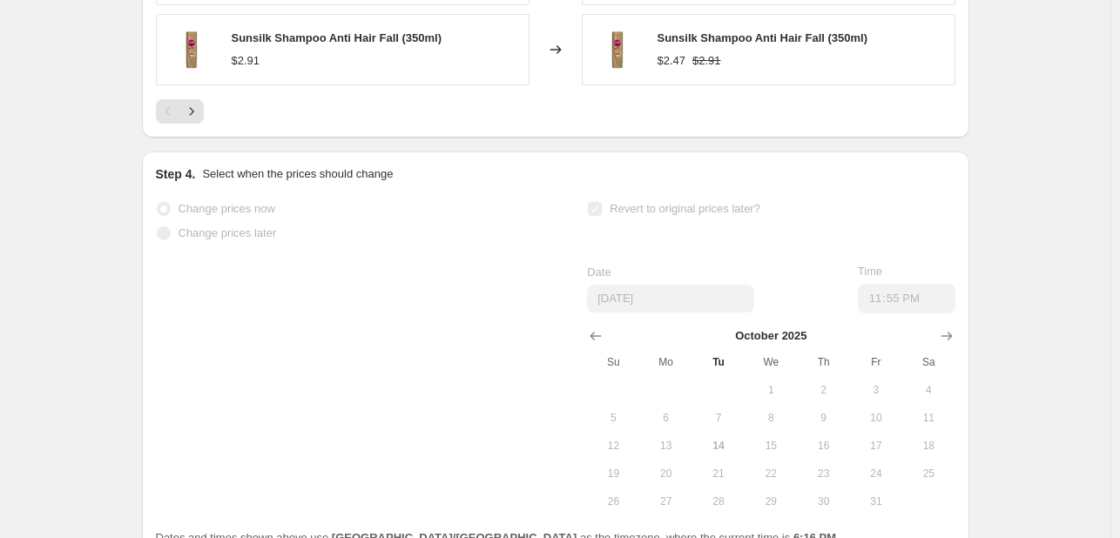
scroll to position [0, 0]
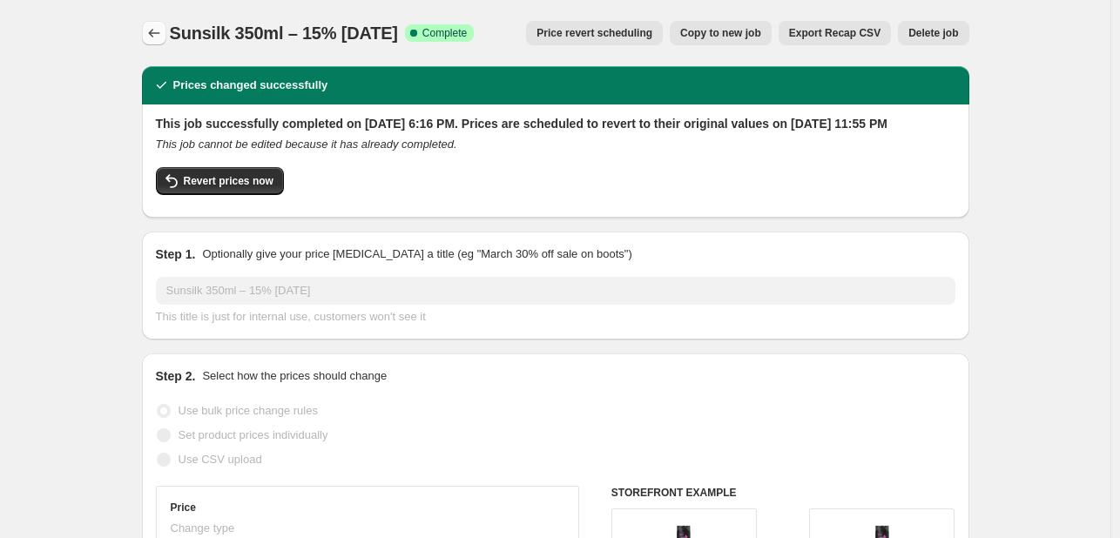
click at [156, 30] on icon "Price change jobs" at bounding box center [153, 33] width 11 height 9
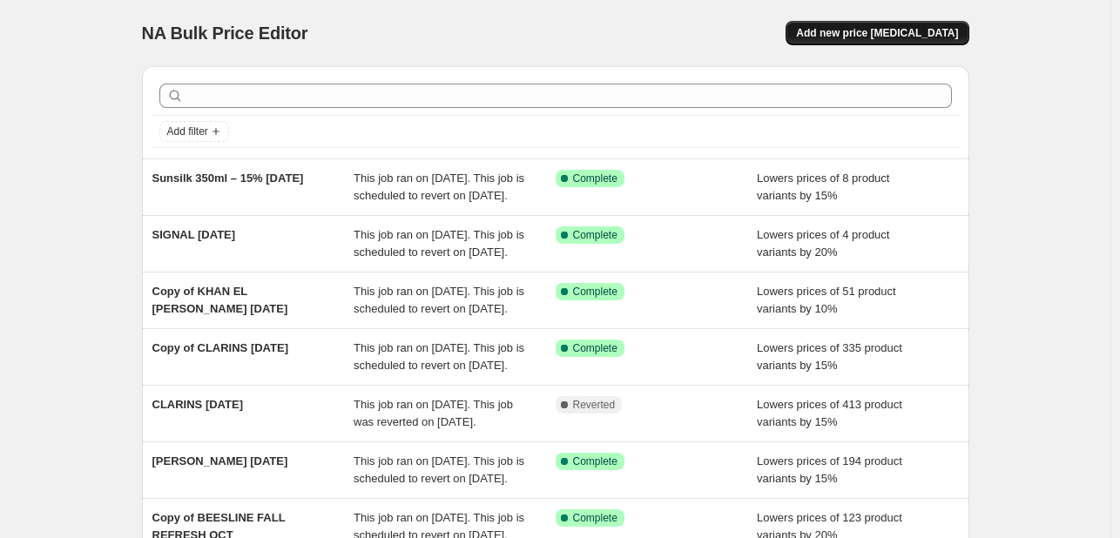
click at [912, 42] on button "Add new price [MEDICAL_DATA]" at bounding box center [876, 33] width 183 height 24
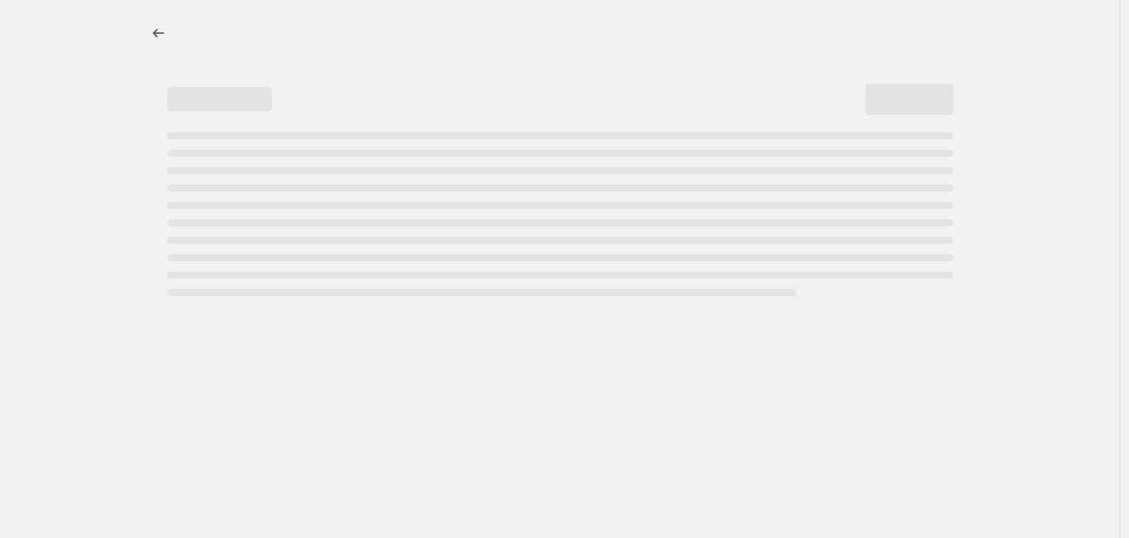
select select "percentage"
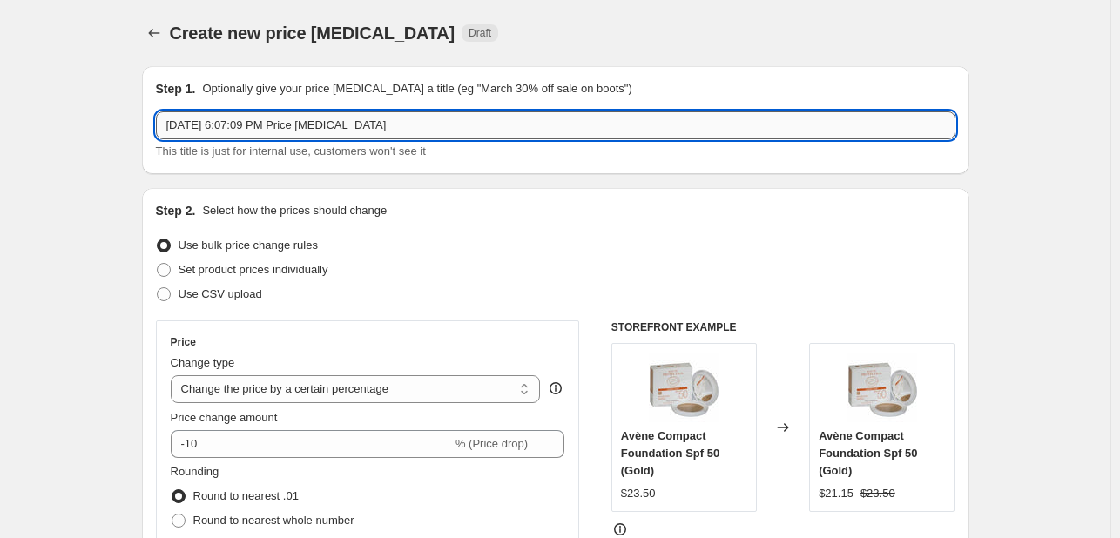
click at [224, 125] on input "[DATE] 6:07:09 PM Price [MEDICAL_DATA]" at bounding box center [555, 125] width 799 height 28
type input "VASELINE LOTION [DATE]"
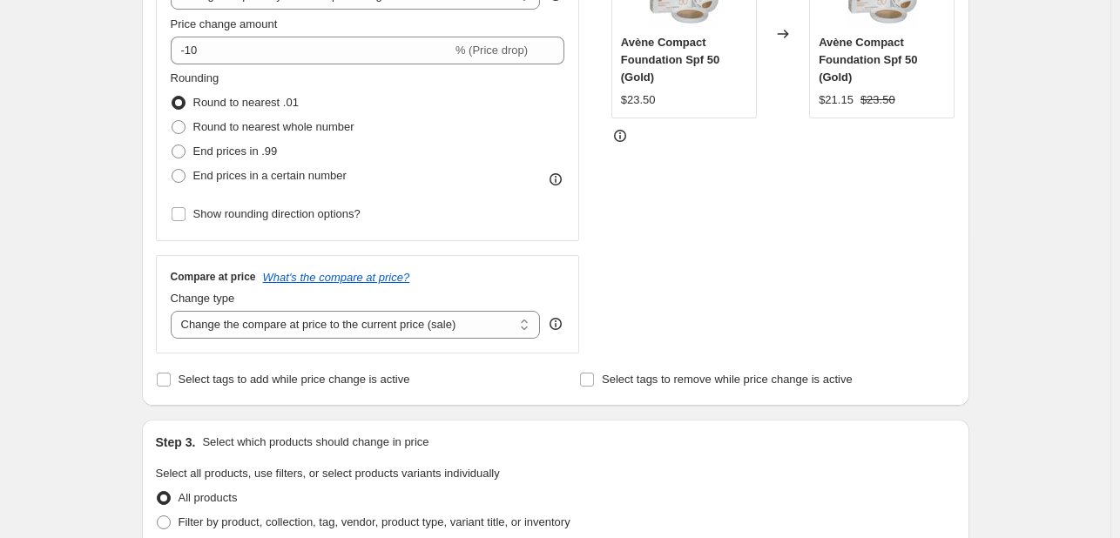
scroll to position [435, 0]
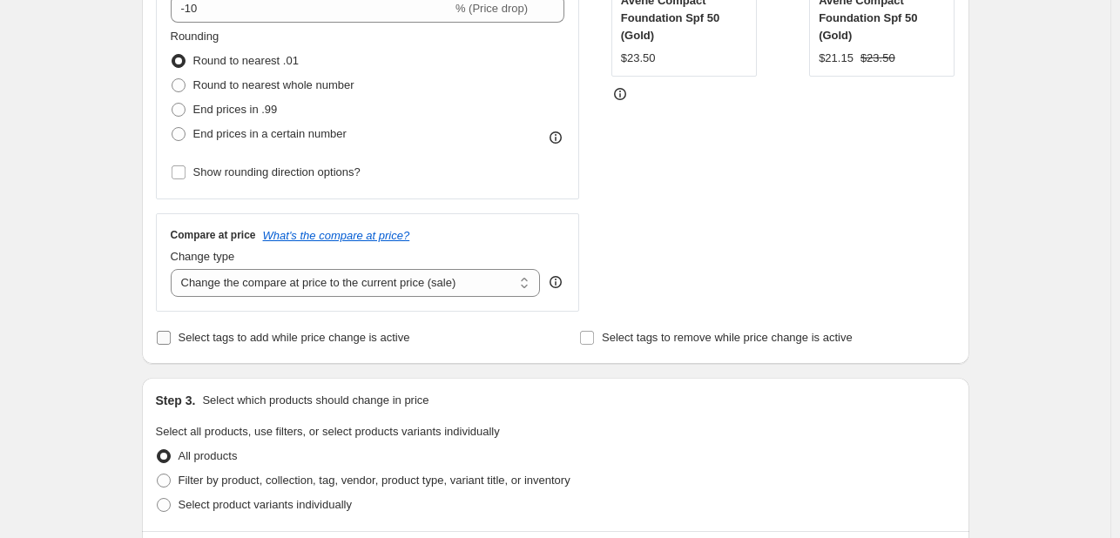
click at [226, 335] on span "Select tags to add while price change is active" at bounding box center [295, 337] width 232 height 13
click at [171, 335] on input "Select tags to add while price change is active" at bounding box center [164, 338] width 14 height 14
checkbox input "true"
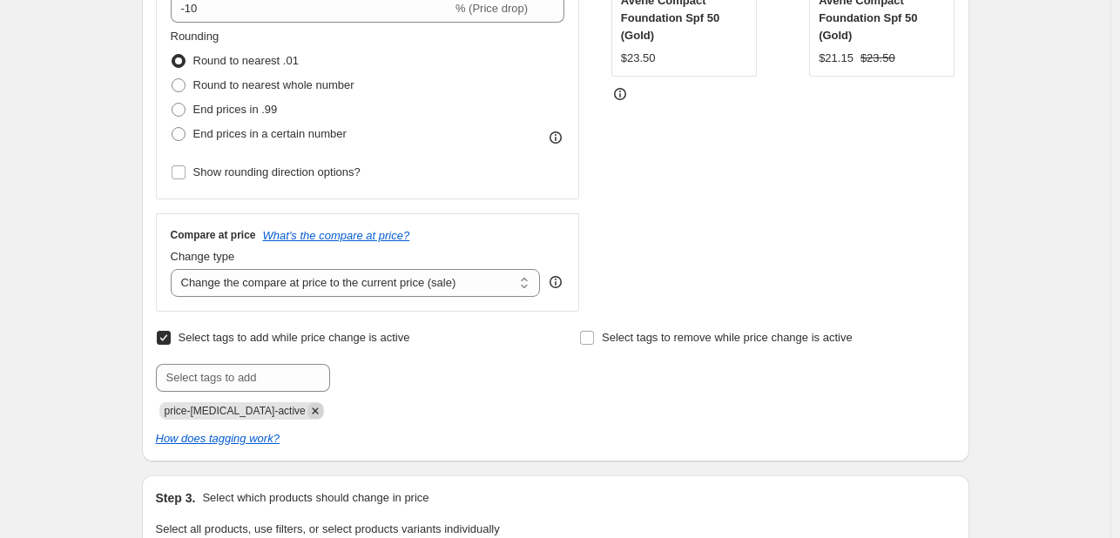
click at [307, 407] on icon "Remove price-change-job-active" at bounding box center [315, 411] width 16 height 16
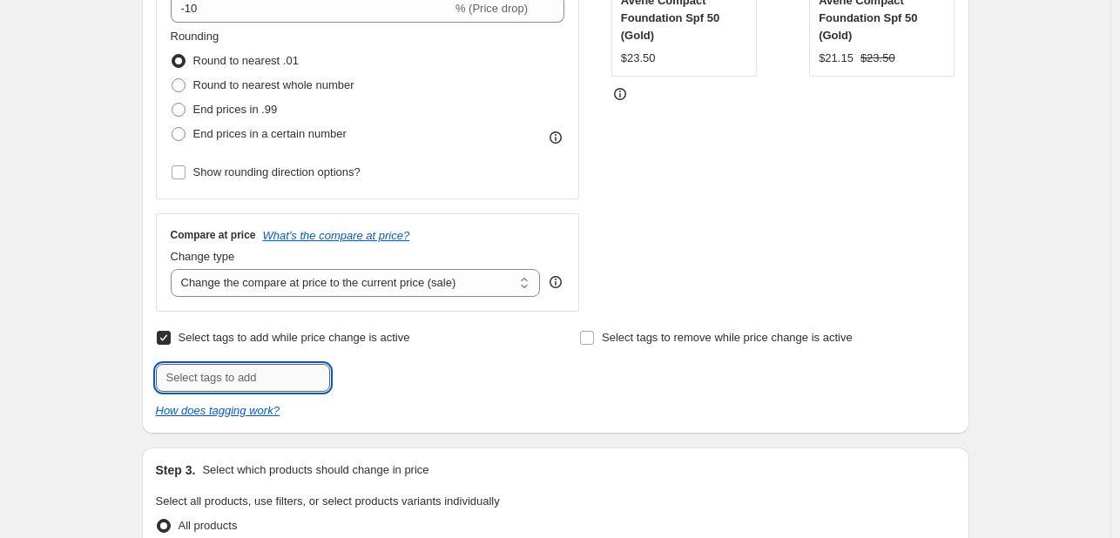
click at [296, 373] on input "text" at bounding box center [243, 378] width 174 height 28
type input "[DATE]"
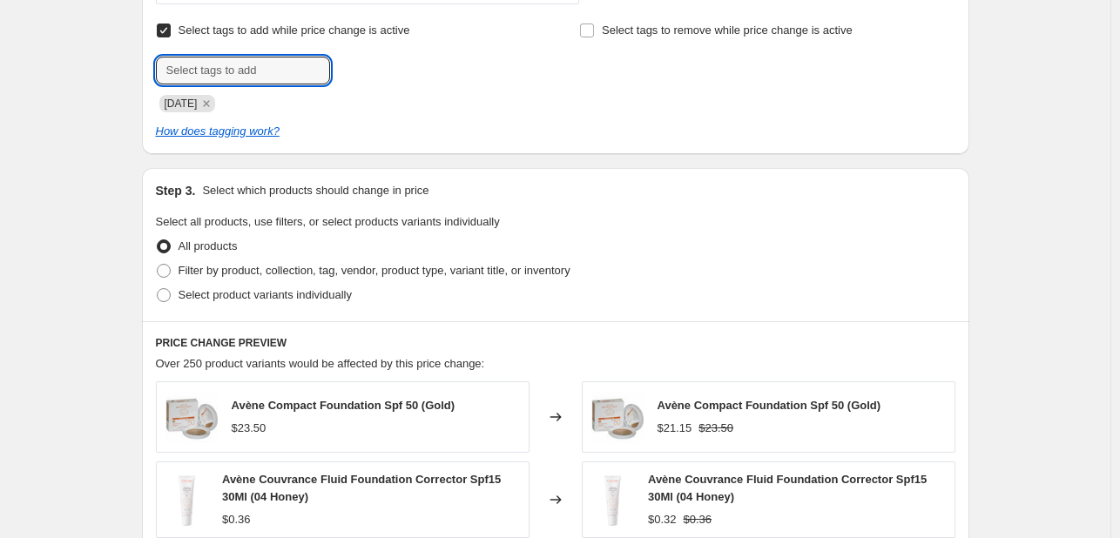
scroll to position [784, 0]
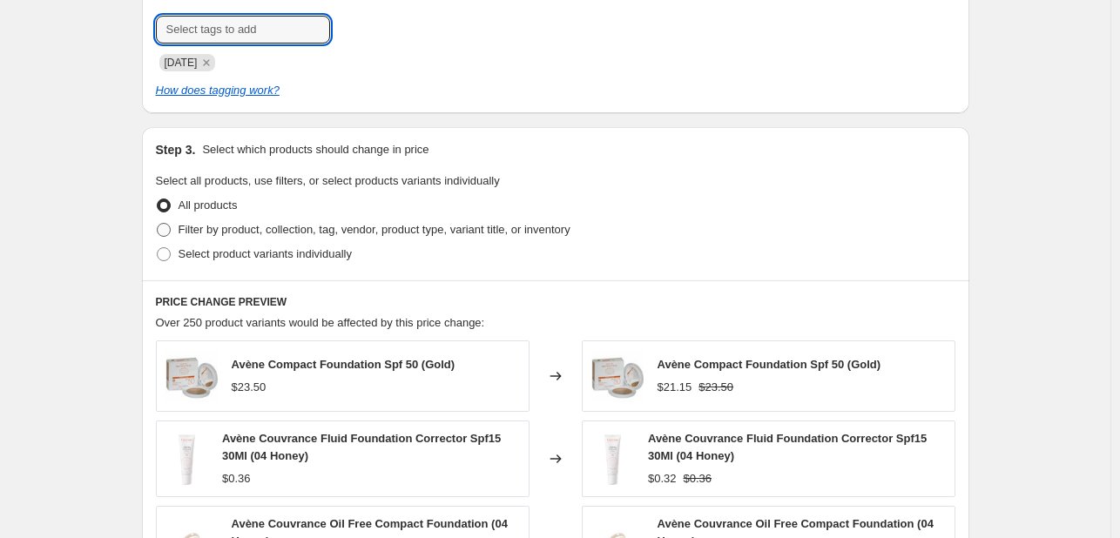
click at [298, 236] on span "Filter by product, collection, tag, vendor, product type, variant title, or inv…" at bounding box center [375, 229] width 392 height 13
click at [158, 224] on input "Filter by product, collection, tag, vendor, product type, variant title, or inv…" at bounding box center [157, 223] width 1 height 1
radio input "true"
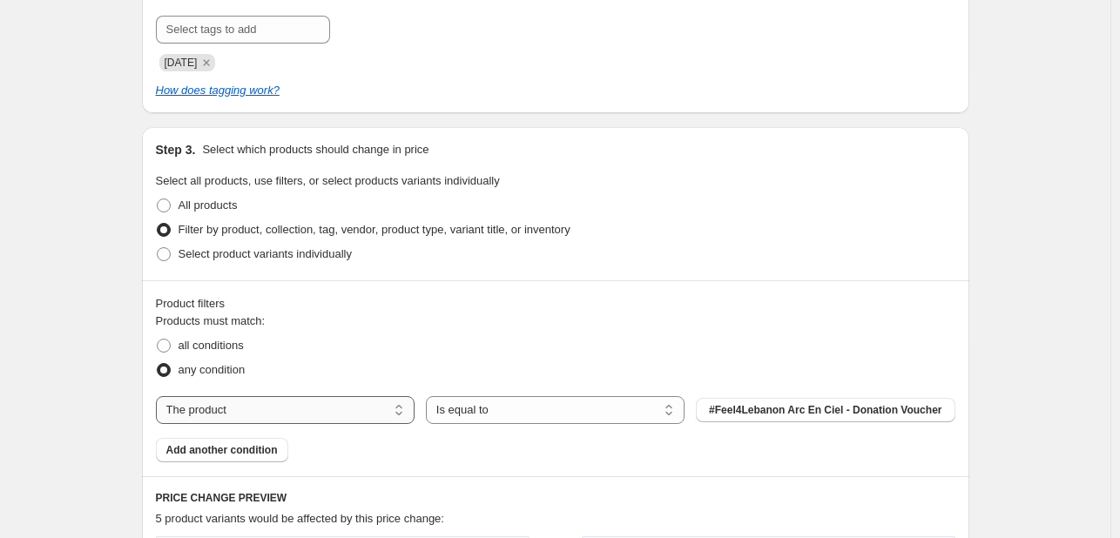
click at [370, 416] on select "The product The product's collection The product's tag The product's vendor The…" at bounding box center [285, 410] width 259 height 28
select select "tag"
click at [787, 406] on button "123an" at bounding box center [825, 410] width 259 height 24
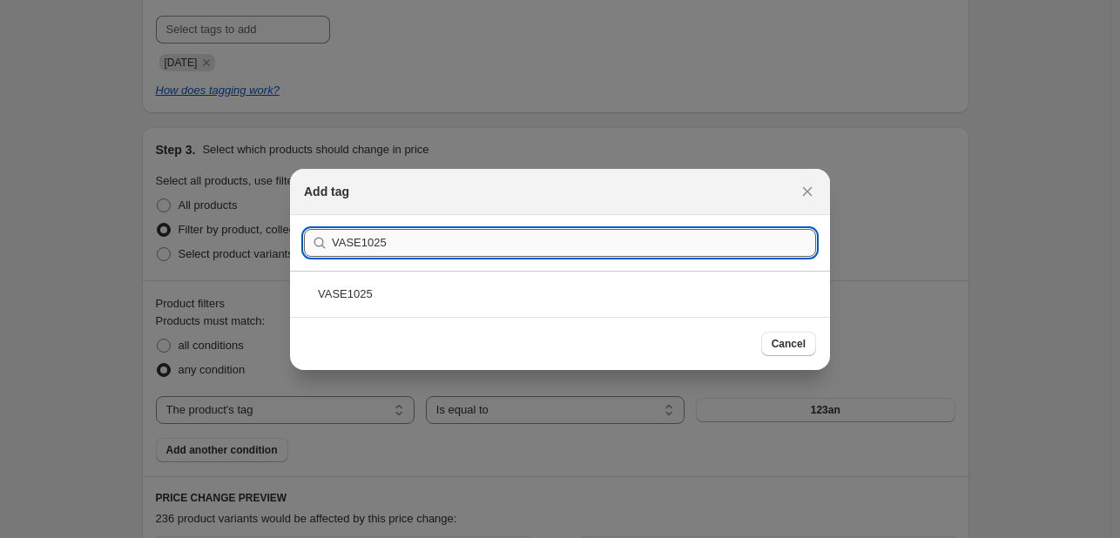
type input "VASE1025"
click at [423, 274] on div "VASE1025" at bounding box center [560, 294] width 540 height 46
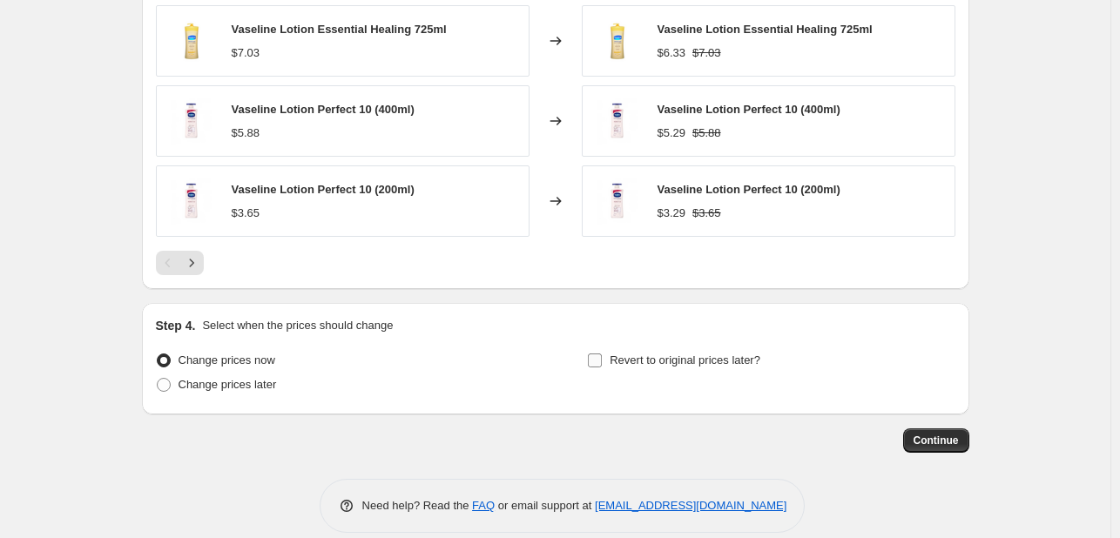
click at [670, 354] on span "Revert to original prices later?" at bounding box center [685, 360] width 151 height 13
click at [602, 354] on input "Revert to original prices later?" at bounding box center [595, 361] width 14 height 14
checkbox input "true"
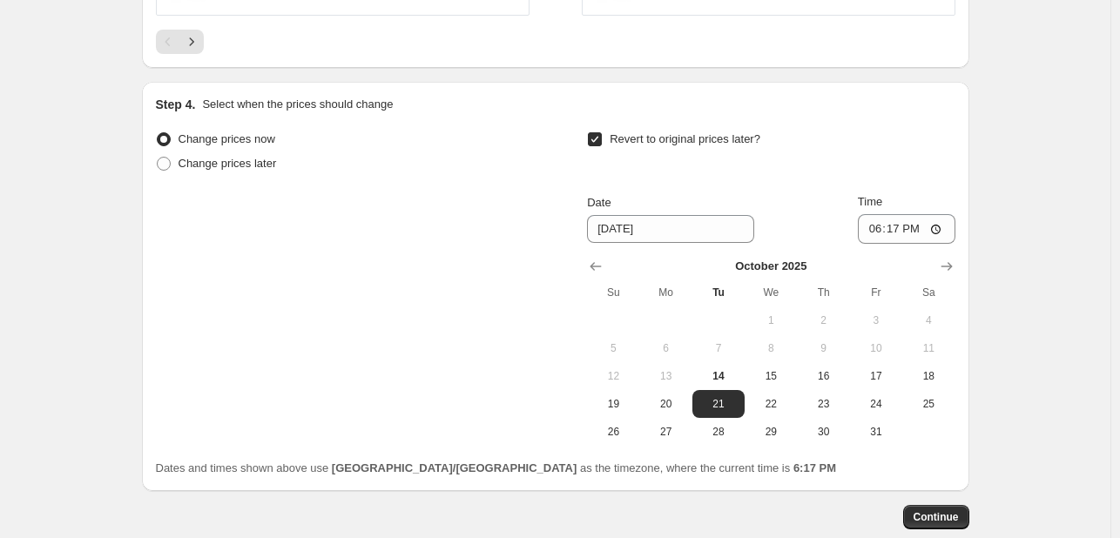
scroll to position [1710, 0]
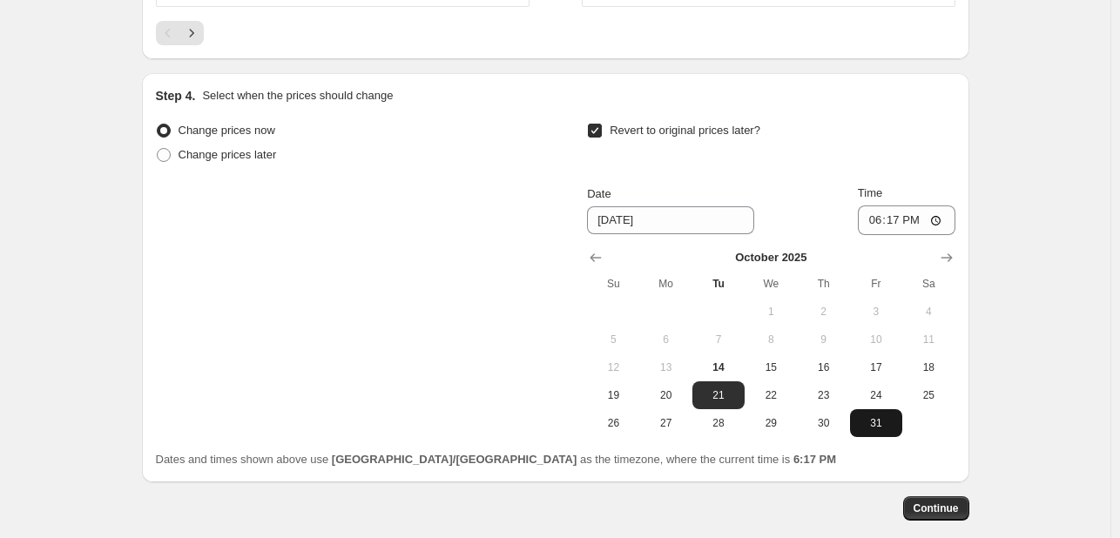
click at [874, 416] on span "31" at bounding box center [876, 423] width 38 height 14
type input "[DATE]"
click at [868, 224] on input "18:17" at bounding box center [907, 221] width 98 height 30
type input "23:55"
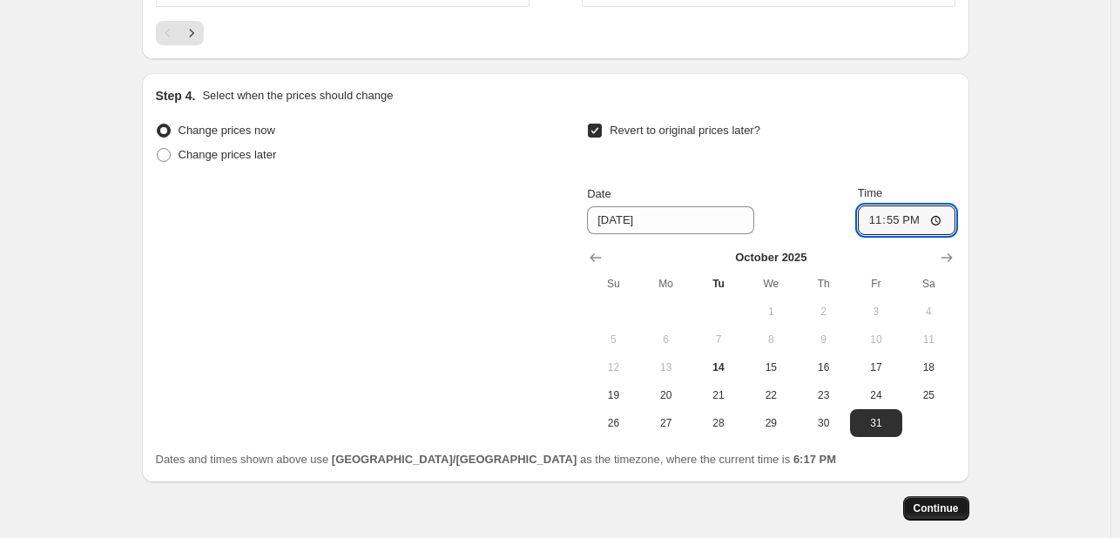
click at [940, 503] on span "Continue" at bounding box center [935, 509] width 45 height 14
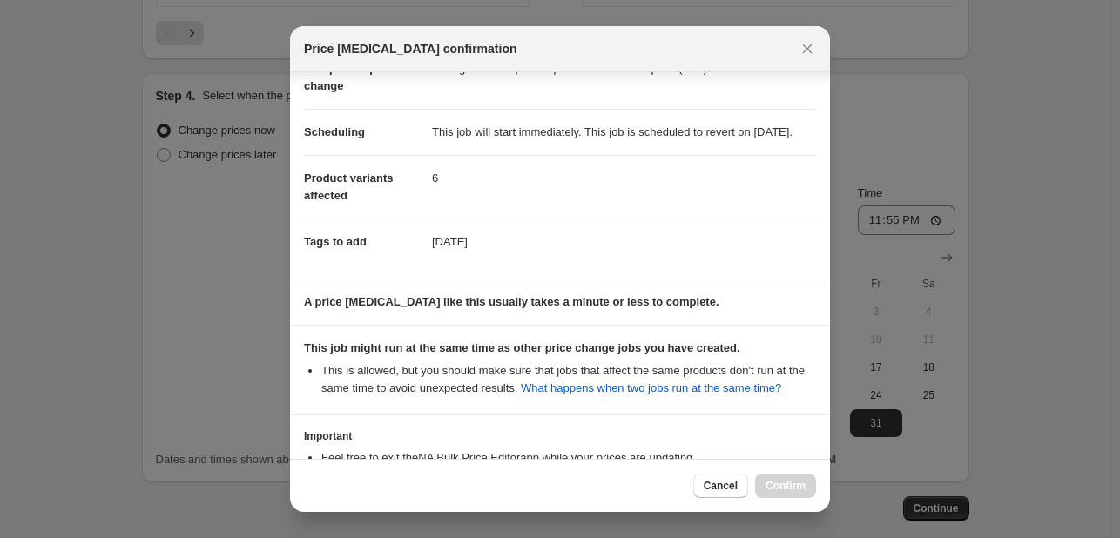
scroll to position [257, 0]
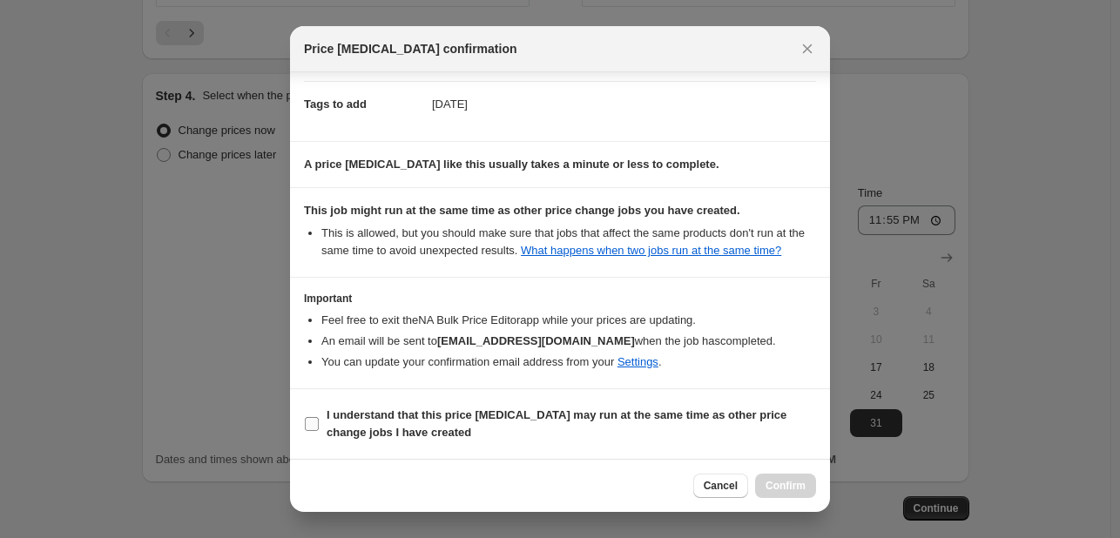
click at [669, 436] on span "I understand that this price [MEDICAL_DATA] may run at the same time as other p…" at bounding box center [571, 424] width 489 height 35
click at [319, 431] on input "I understand that this price [MEDICAL_DATA] may run at the same time as other p…" at bounding box center [312, 424] width 14 height 14
checkbox input "true"
click at [784, 489] on span "Confirm" at bounding box center [785, 486] width 40 height 14
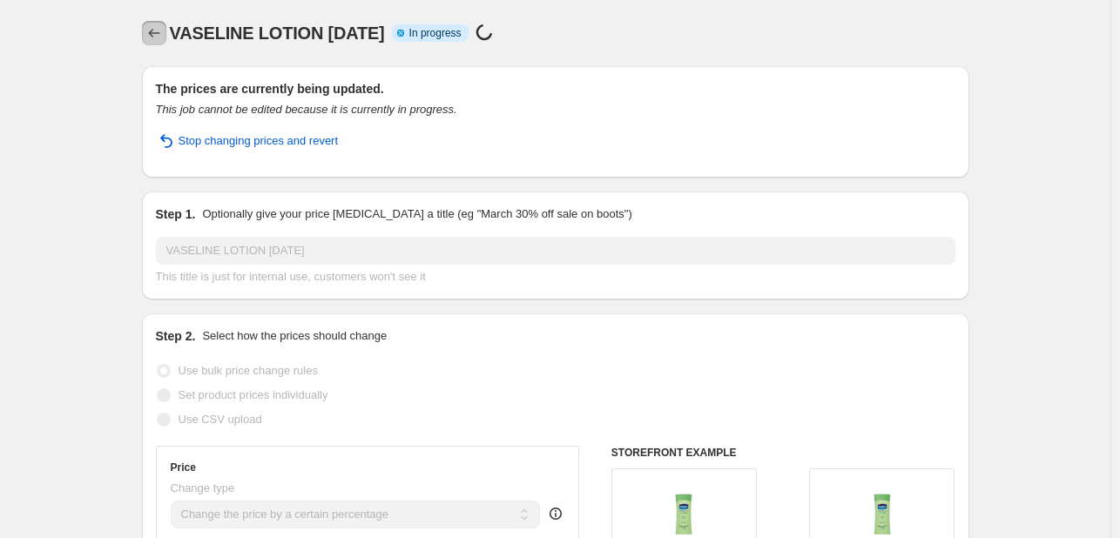
click at [163, 29] on icon "Price change jobs" at bounding box center [153, 32] width 17 height 17
